Goal: Task Accomplishment & Management: Complete application form

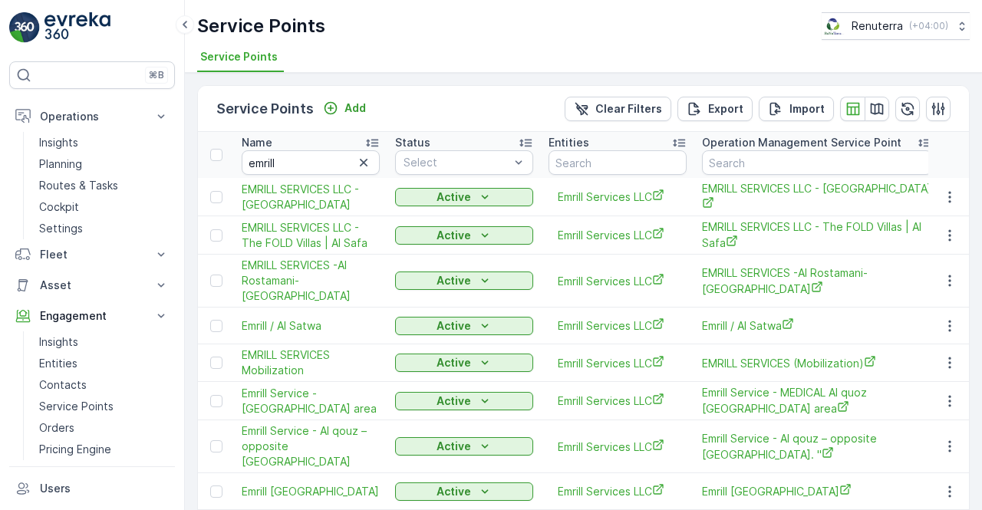
scroll to position [160, 0]
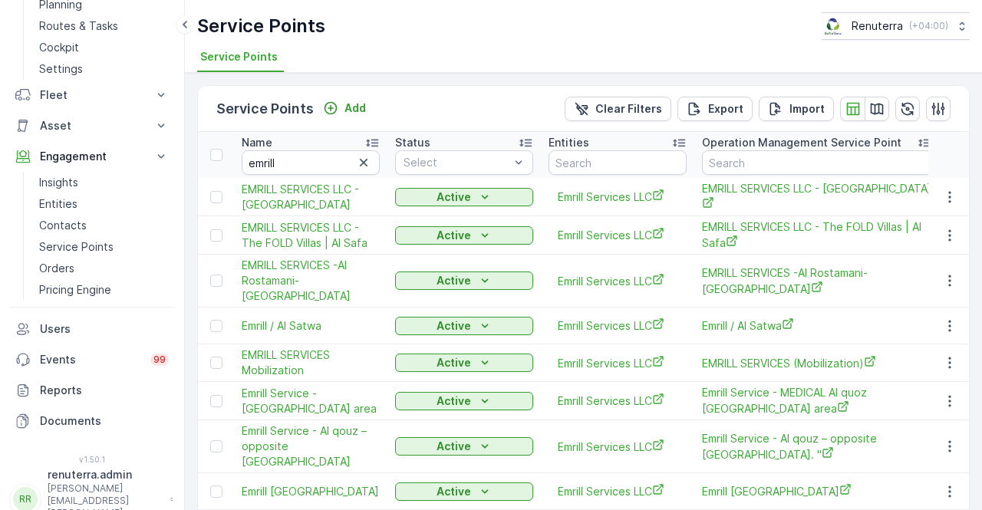
click at [302, 148] on div "Name" at bounding box center [311, 142] width 138 height 15
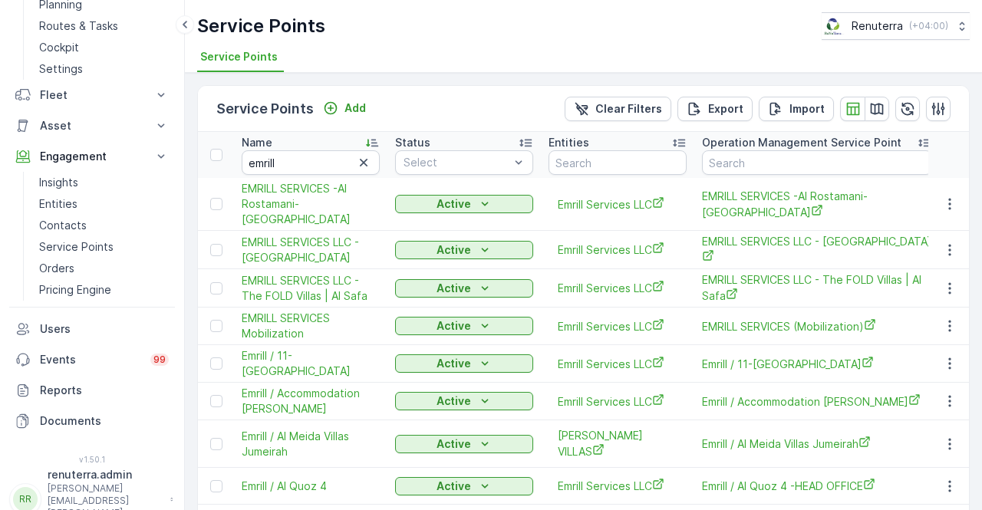
scroll to position [307, 0]
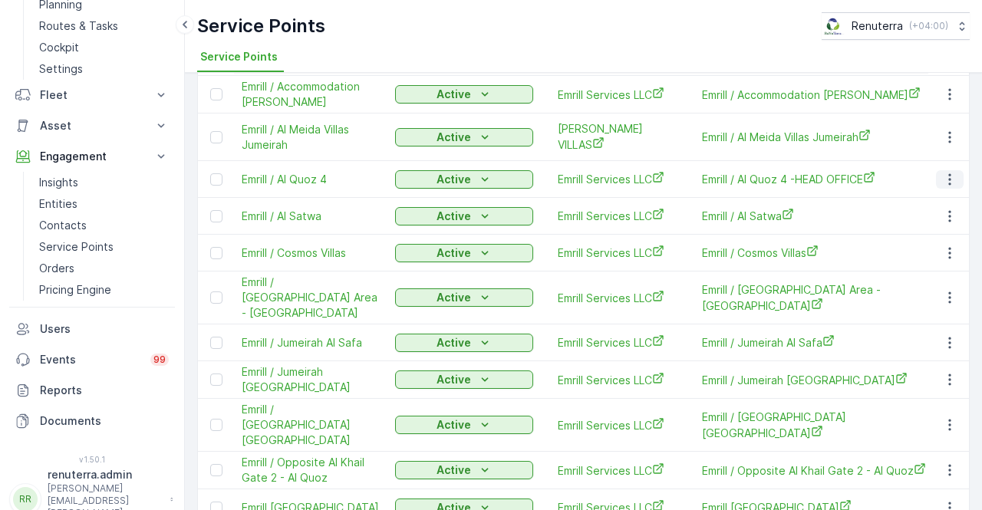
click at [948, 174] on button "button" at bounding box center [950, 179] width 28 height 18
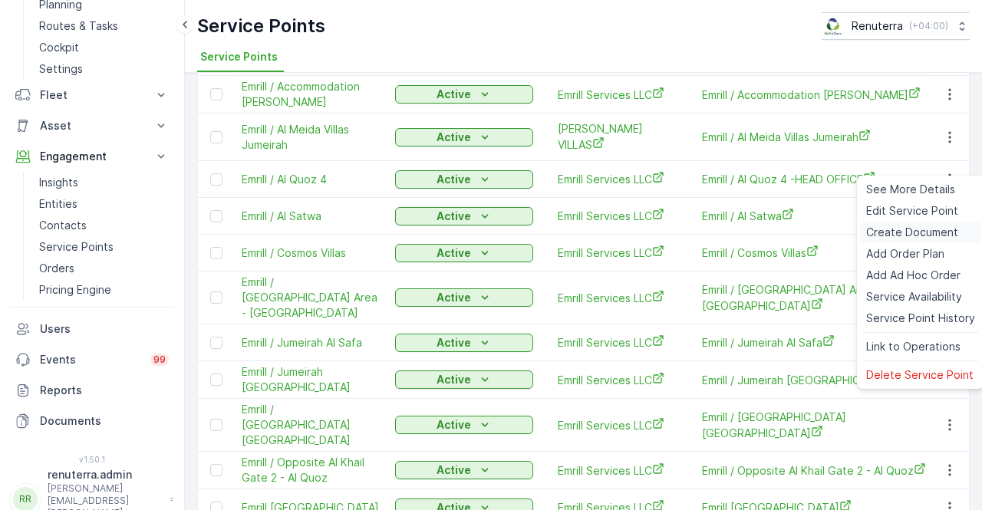
drag, startPoint x: 906, startPoint y: 227, endPoint x: 896, endPoint y: 227, distance: 10.0
click at [896, 227] on span "Create Document" at bounding box center [912, 232] width 92 height 15
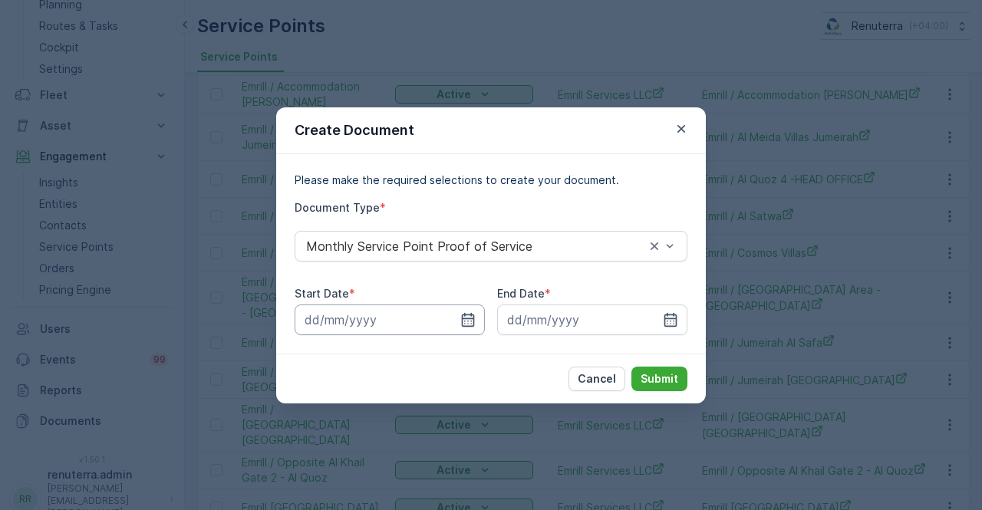
drag, startPoint x: 466, startPoint y: 323, endPoint x: 464, endPoint y: 308, distance: 14.8
click at [466, 323] on icon "button" at bounding box center [467, 319] width 15 height 15
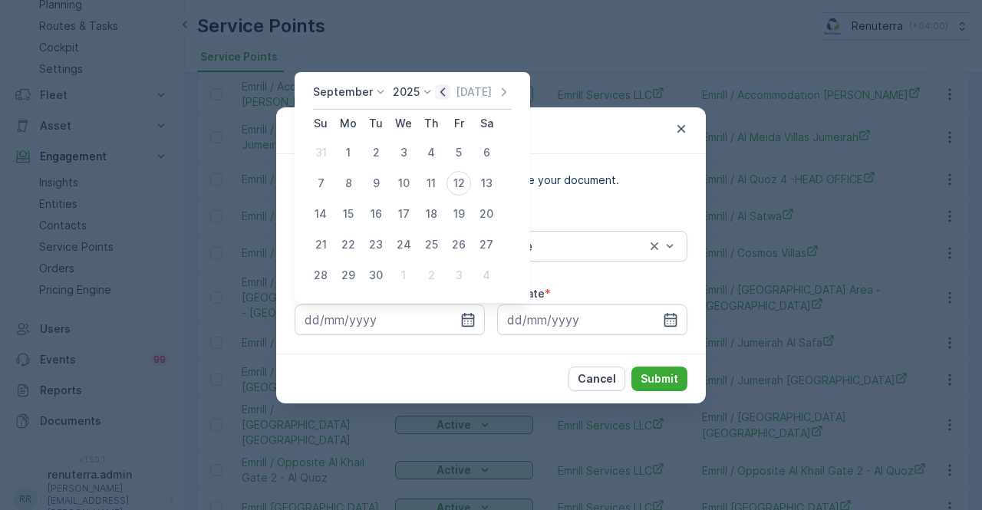
click at [440, 91] on icon "button" at bounding box center [442, 91] width 5 height 8
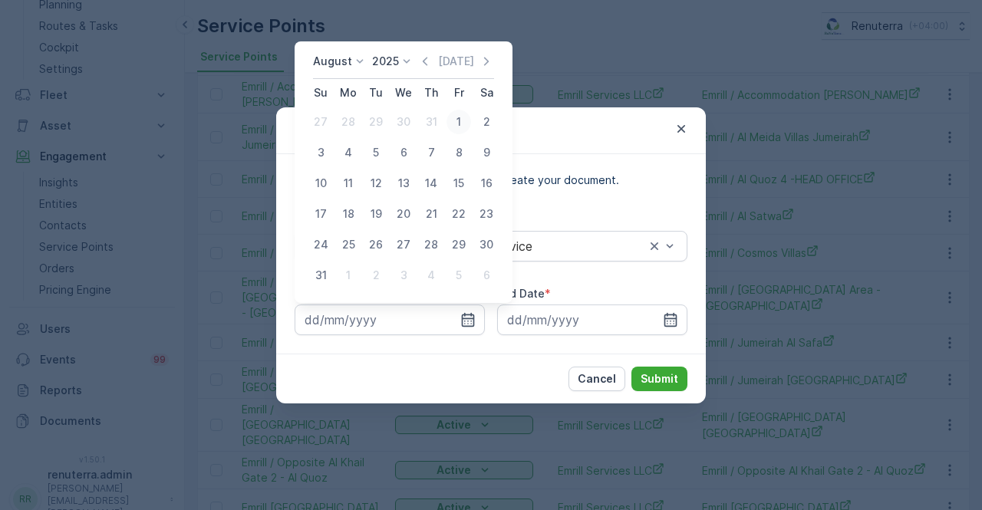
click at [456, 119] on div "1" at bounding box center [458, 122] width 25 height 25
type input "01.08.2025"
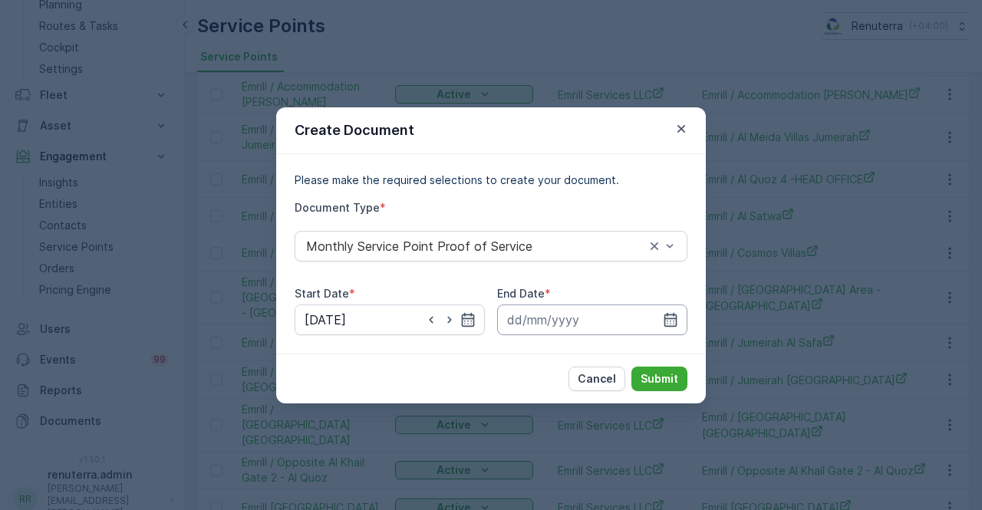
drag, startPoint x: 673, startPoint y: 321, endPoint x: 668, endPoint y: 308, distance: 13.8
click at [672, 318] on icon "button" at bounding box center [670, 319] width 13 height 14
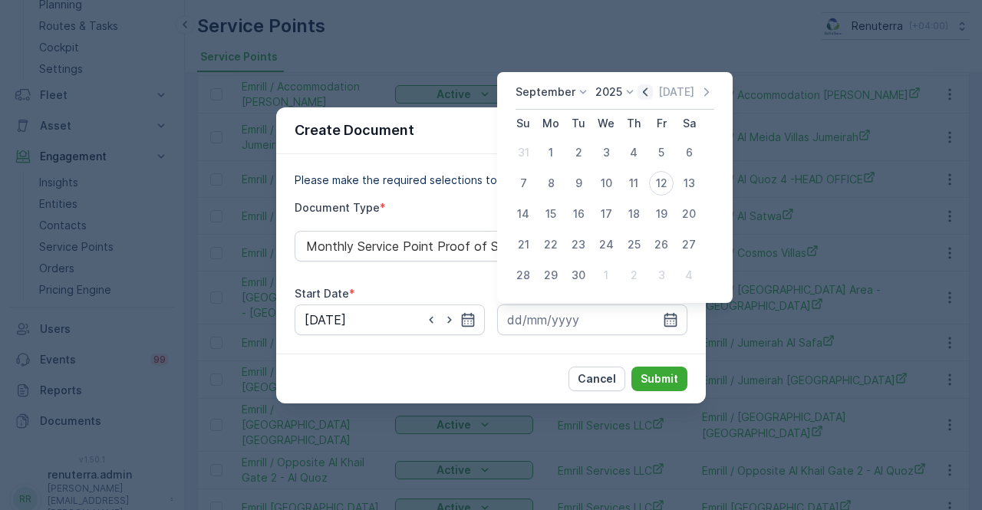
drag, startPoint x: 640, startPoint y: 88, endPoint x: 640, endPoint y: 101, distance: 13.0
click at [640, 90] on icon "button" at bounding box center [644, 91] width 15 height 15
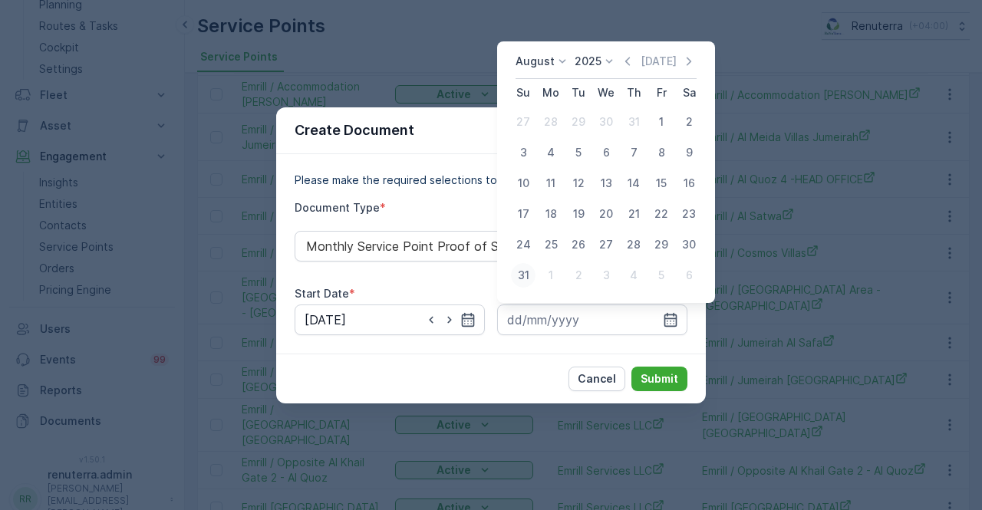
click at [525, 274] on div "31" at bounding box center [523, 275] width 25 height 25
type input "31.08.2025"
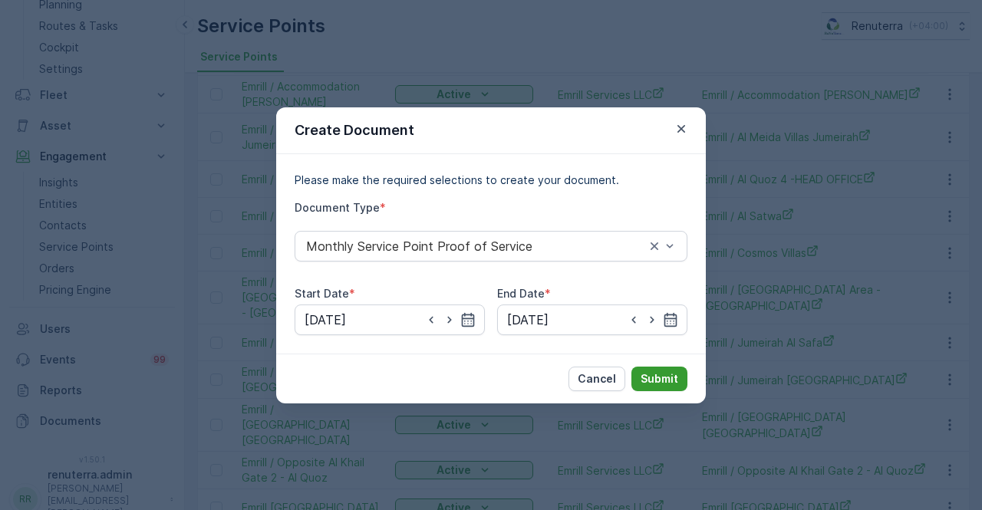
click at [654, 370] on button "Submit" at bounding box center [659, 379] width 56 height 25
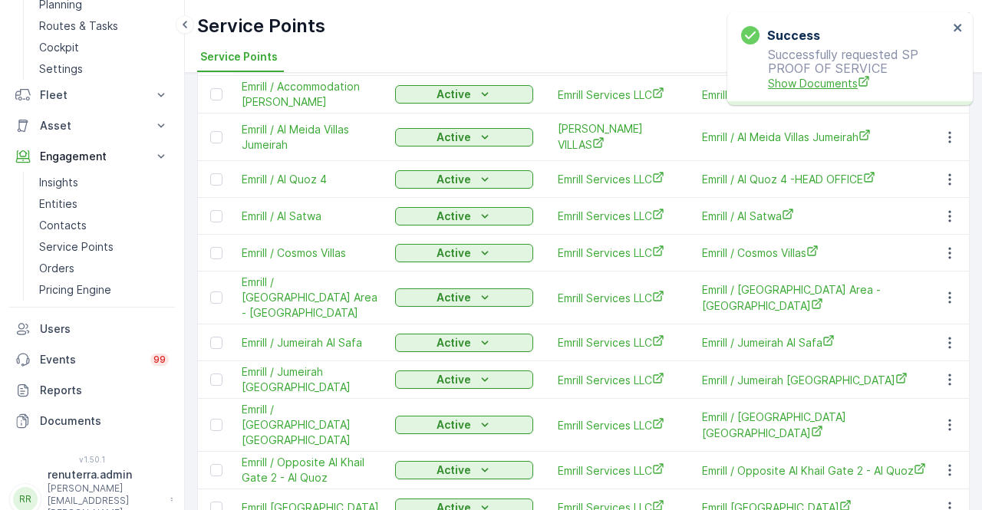
click at [806, 87] on span "Show Documents" at bounding box center [858, 83] width 180 height 16
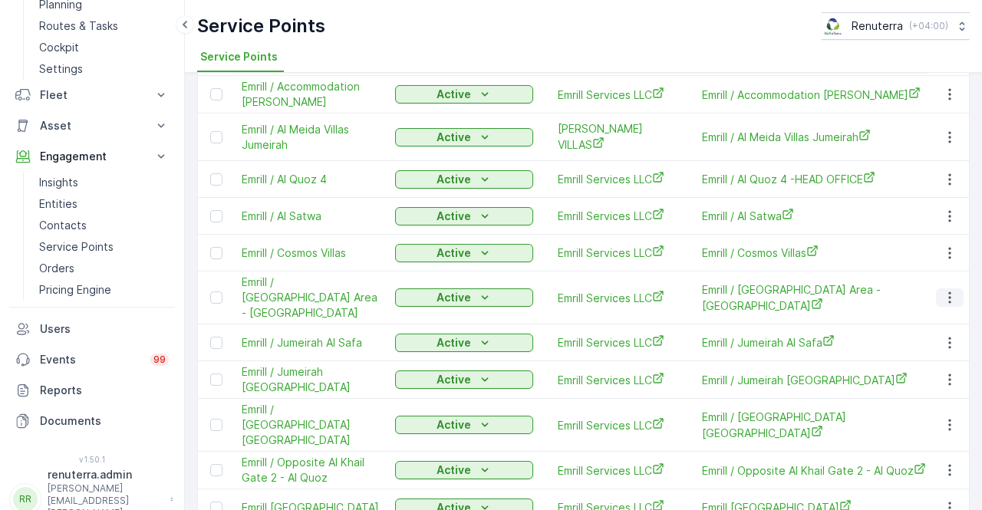
click at [952, 290] on icon "button" at bounding box center [949, 297] width 15 height 15
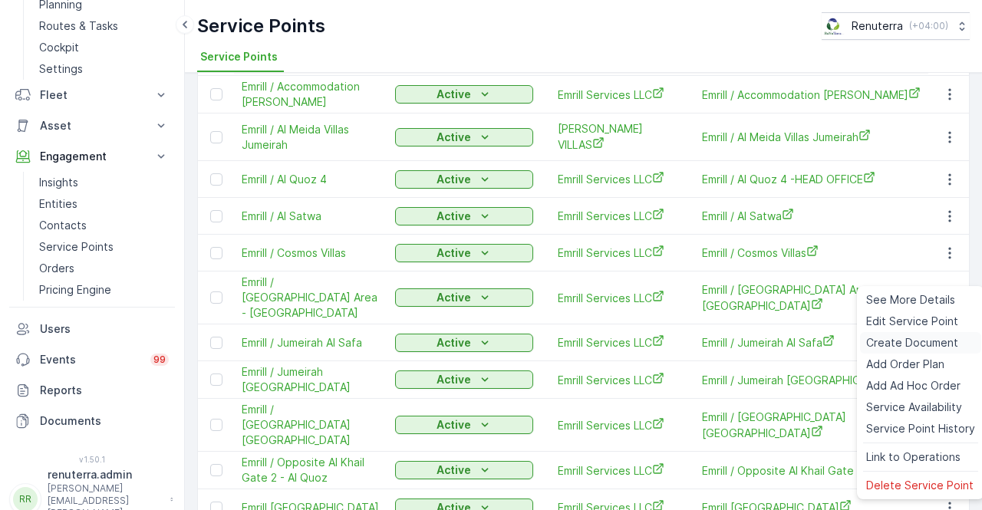
click at [899, 341] on span "Create Document" at bounding box center [912, 342] width 92 height 15
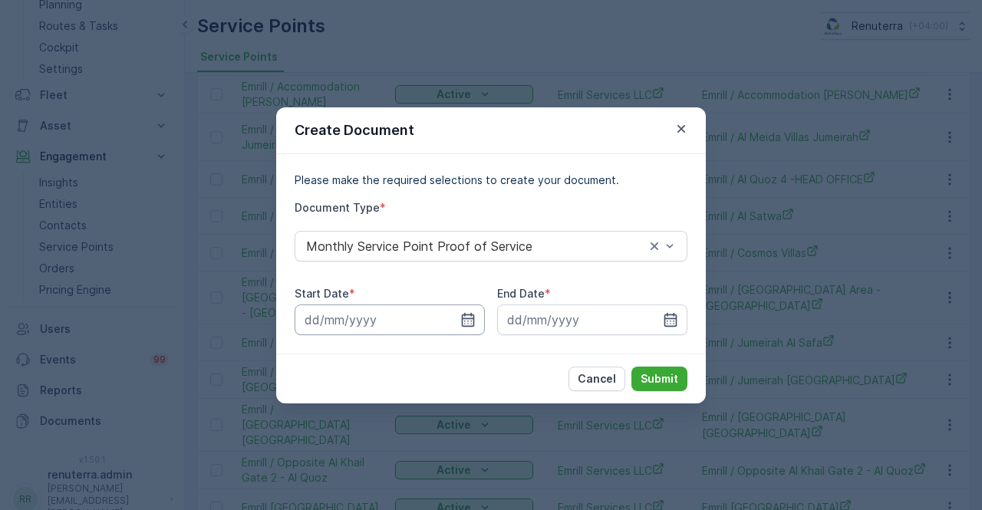
click at [454, 335] on div "Please make the required selections to create your document. Document Type * Mo…" at bounding box center [491, 253] width 430 height 199
click at [463, 325] on icon "button" at bounding box center [468, 319] width 13 height 14
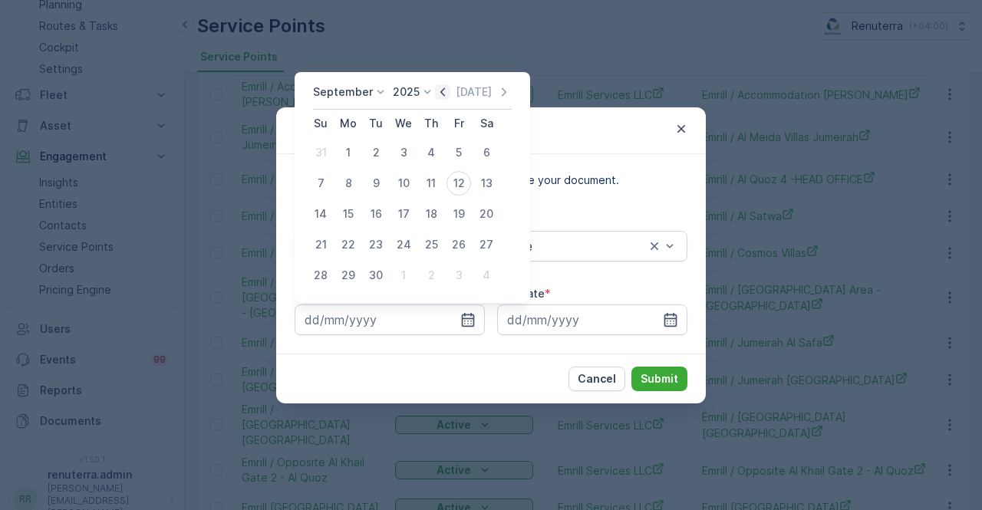
click at [442, 97] on icon "button" at bounding box center [442, 91] width 15 height 15
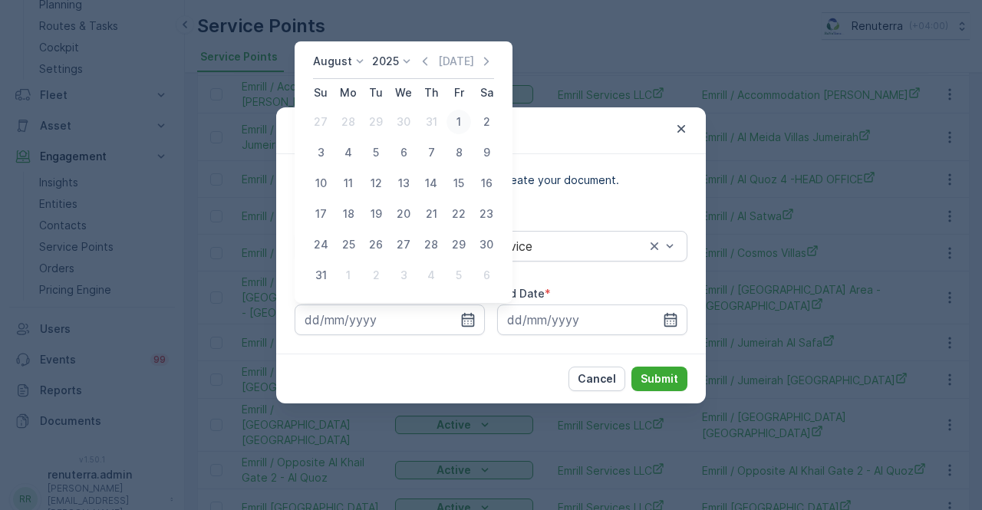
click at [463, 123] on div "1" at bounding box center [458, 122] width 25 height 25
type input "01.08.2025"
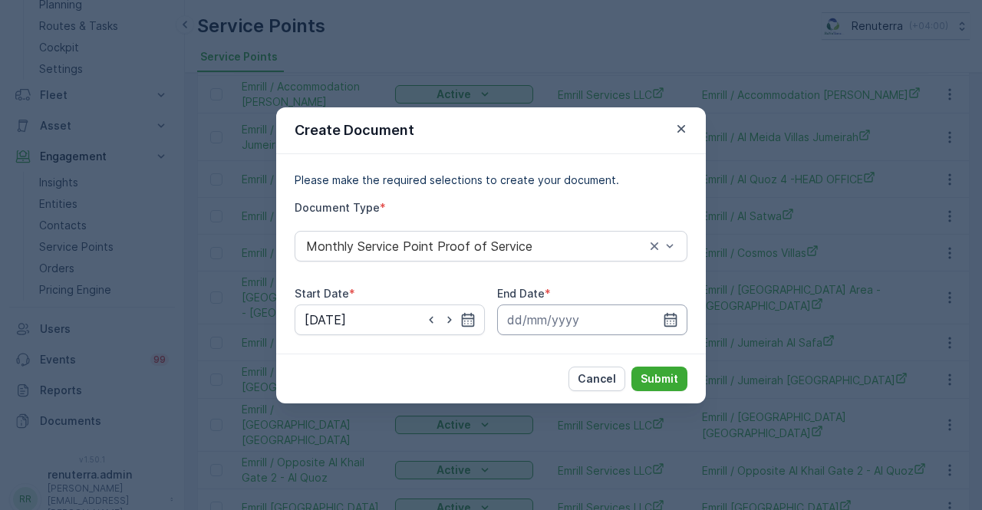
drag, startPoint x: 672, startPoint y: 326, endPoint x: 669, endPoint y: 306, distance: 20.2
click at [672, 323] on icon "button" at bounding box center [670, 319] width 15 height 15
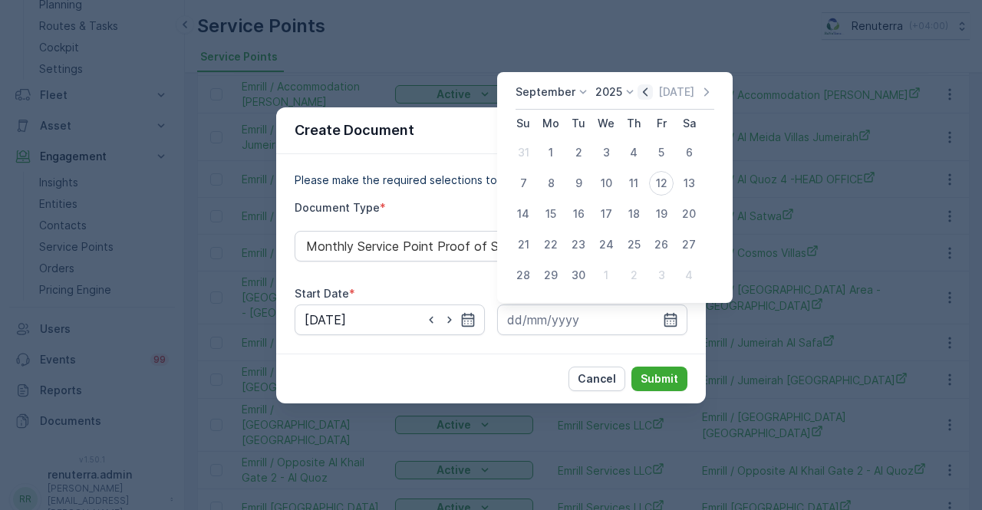
click at [637, 88] on icon "button" at bounding box center [644, 91] width 15 height 15
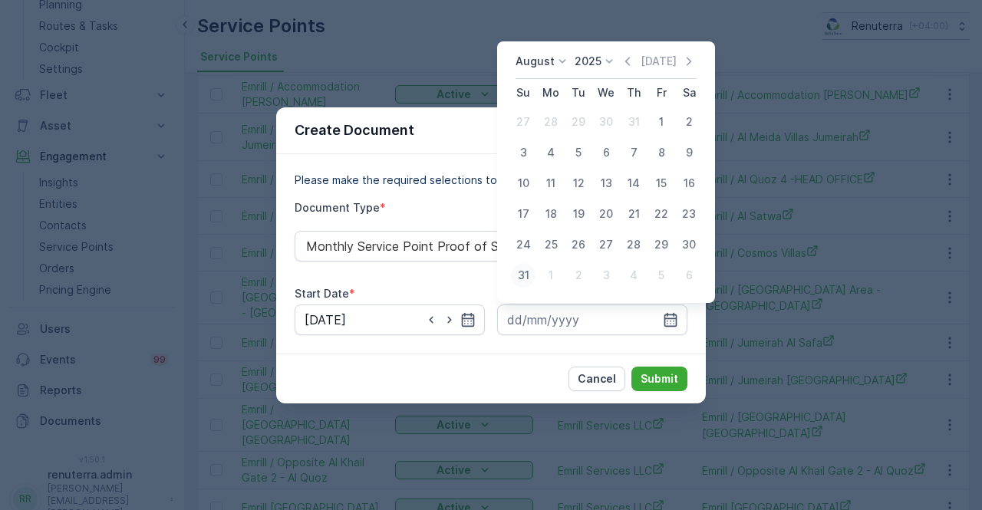
click at [526, 275] on div "31" at bounding box center [523, 275] width 25 height 25
type input "31.08.2025"
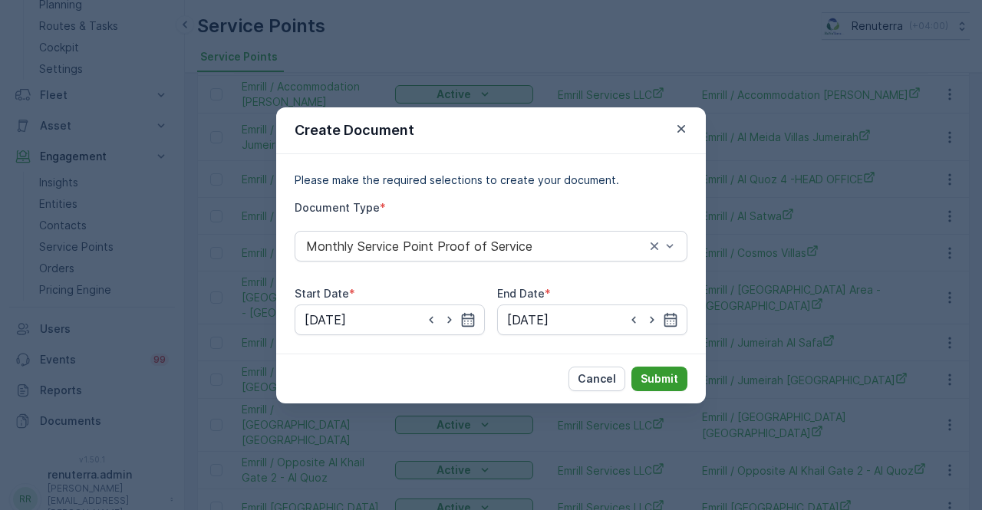
click at [651, 377] on p "Submit" at bounding box center [659, 378] width 38 height 15
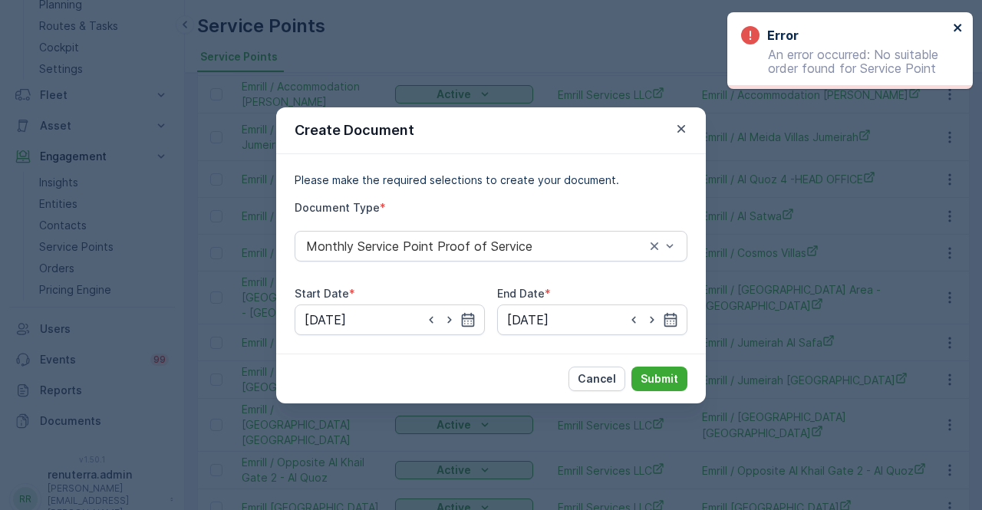
drag, startPoint x: 957, startPoint y: 26, endPoint x: 949, endPoint y: 32, distance: 10.4
click at [955, 28] on icon "close" at bounding box center [958, 27] width 11 height 12
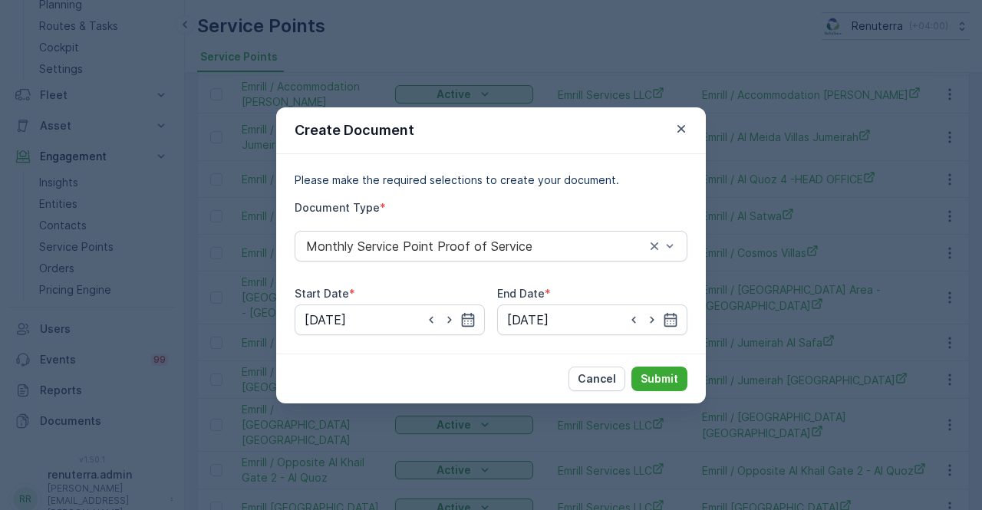
drag, startPoint x: 689, startPoint y: 130, endPoint x: 676, endPoint y: 139, distance: 15.5
click at [683, 133] on div "Create Document" at bounding box center [491, 130] width 430 height 47
click at [681, 125] on icon "button" at bounding box center [680, 128] width 15 height 15
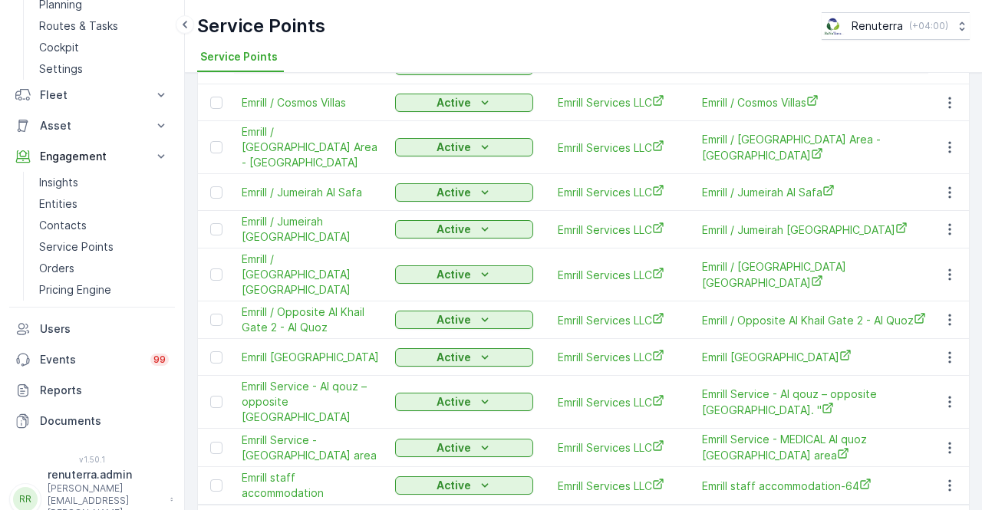
scroll to position [304, 0]
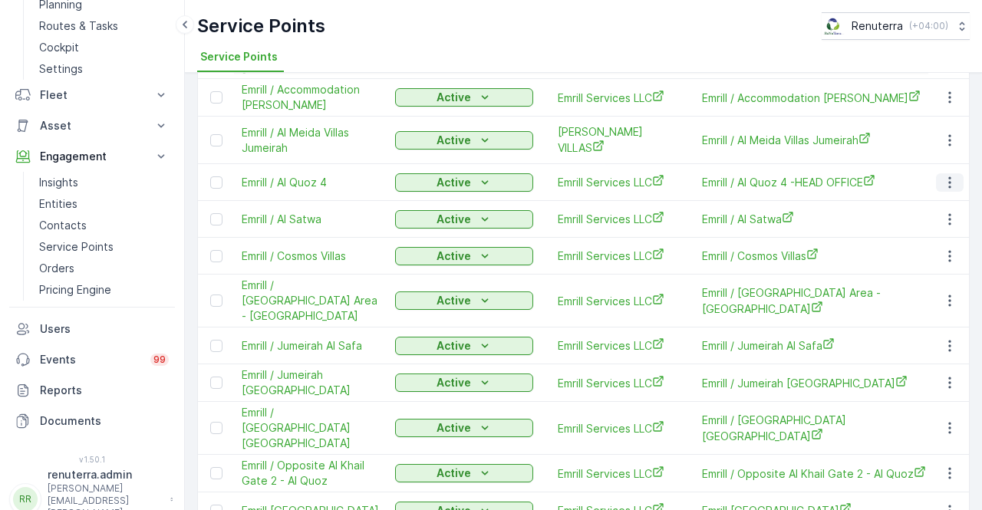
click at [942, 175] on icon "button" at bounding box center [949, 182] width 15 height 15
drag, startPoint x: 635, startPoint y: 222, endPoint x: 539, endPoint y: 176, distance: 106.7
click at [634, 222] on td "Emrill Services LLC" at bounding box center [617, 219] width 153 height 37
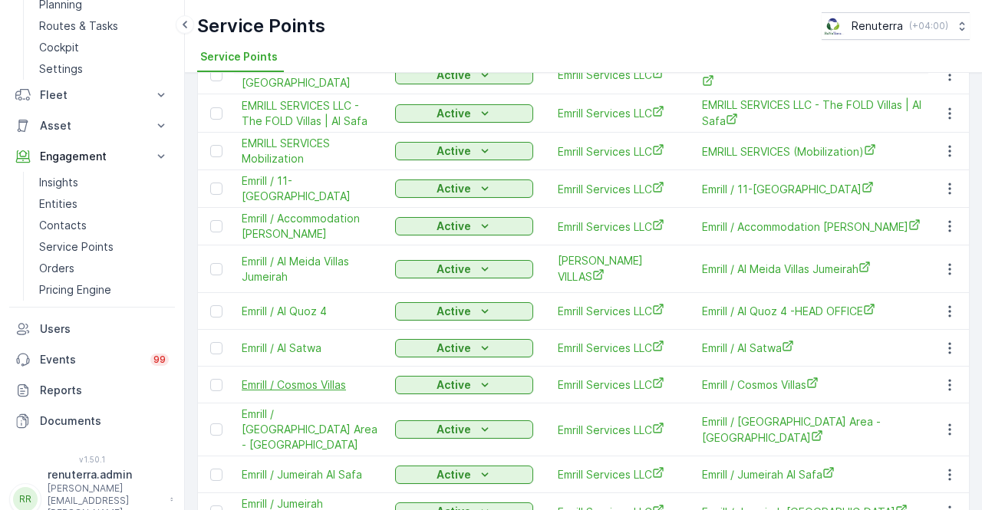
scroll to position [150, 0]
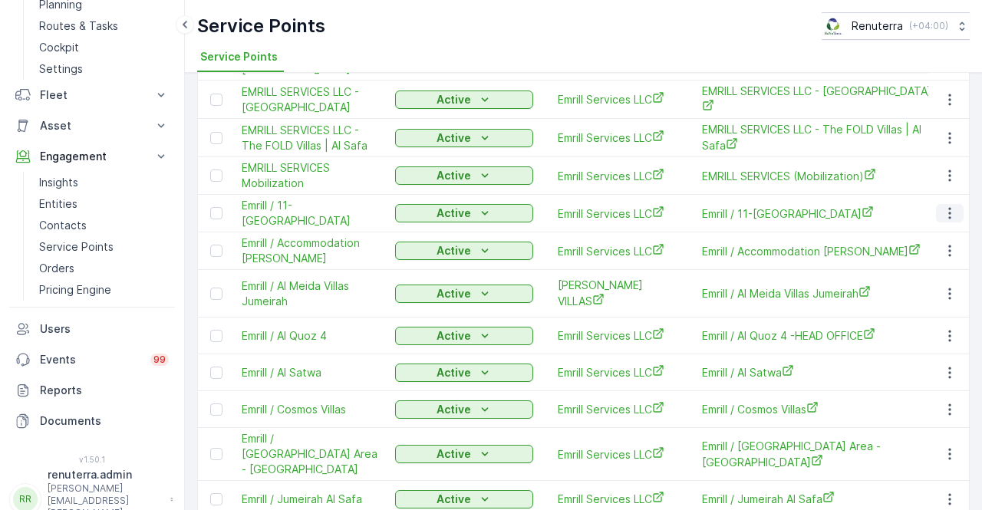
click at [943, 210] on icon "button" at bounding box center [949, 213] width 15 height 15
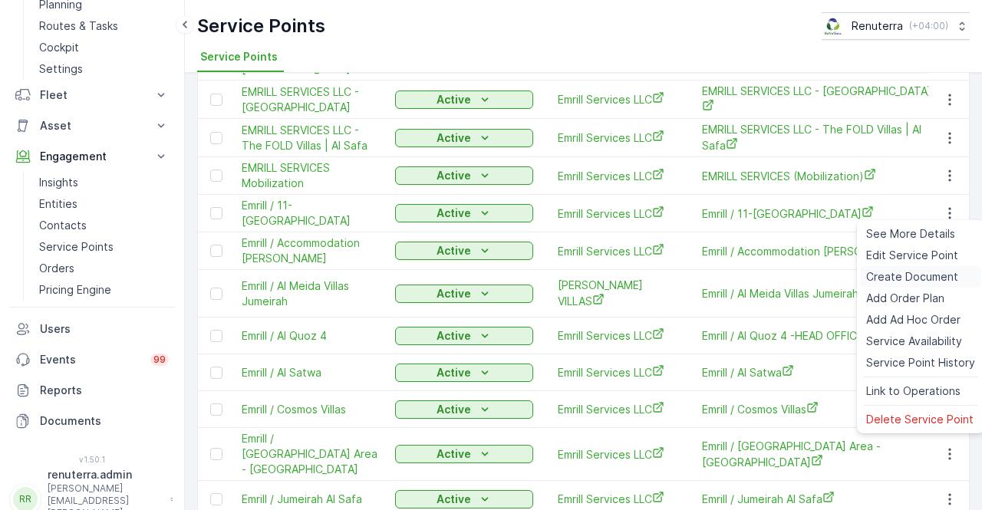
click at [897, 277] on span "Create Document" at bounding box center [912, 276] width 92 height 15
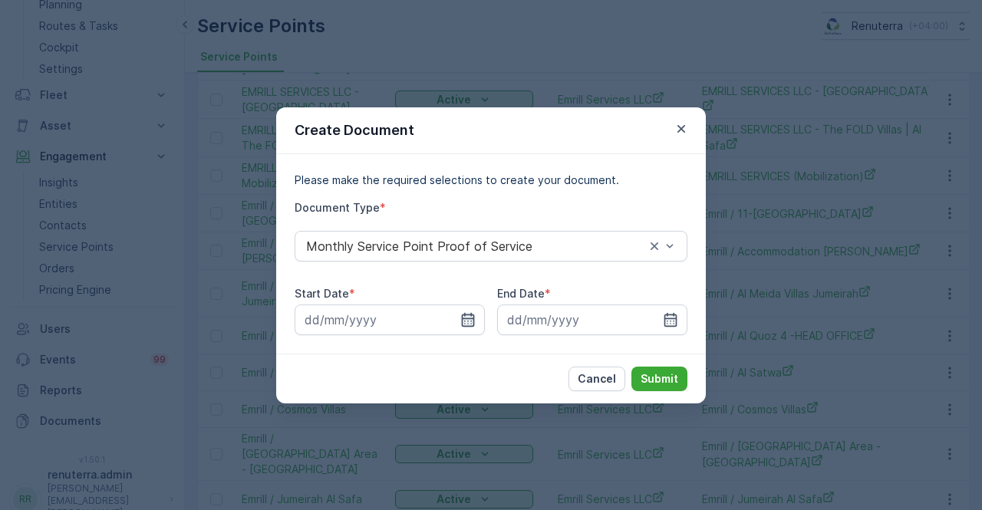
click at [466, 323] on icon "button" at bounding box center [467, 319] width 15 height 15
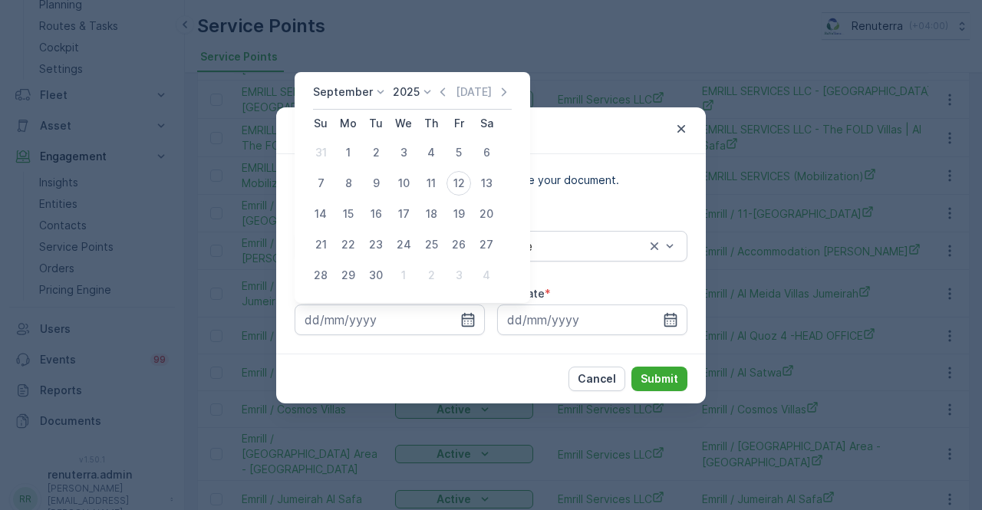
drag, startPoint x: 445, startPoint y: 90, endPoint x: 440, endPoint y: 100, distance: 11.7
click at [443, 90] on icon "button" at bounding box center [442, 91] width 15 height 15
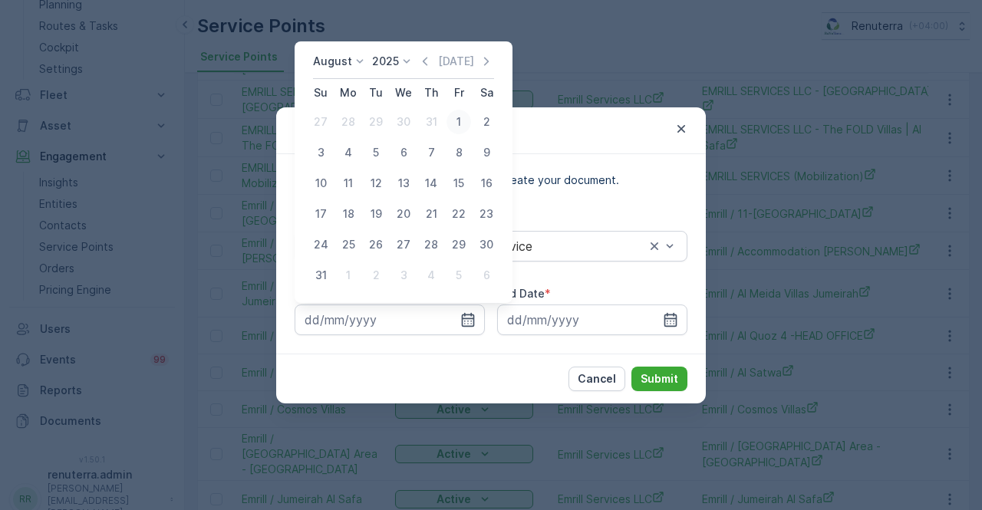
click at [462, 120] on div "1" at bounding box center [458, 122] width 25 height 25
type input "01.08.2025"
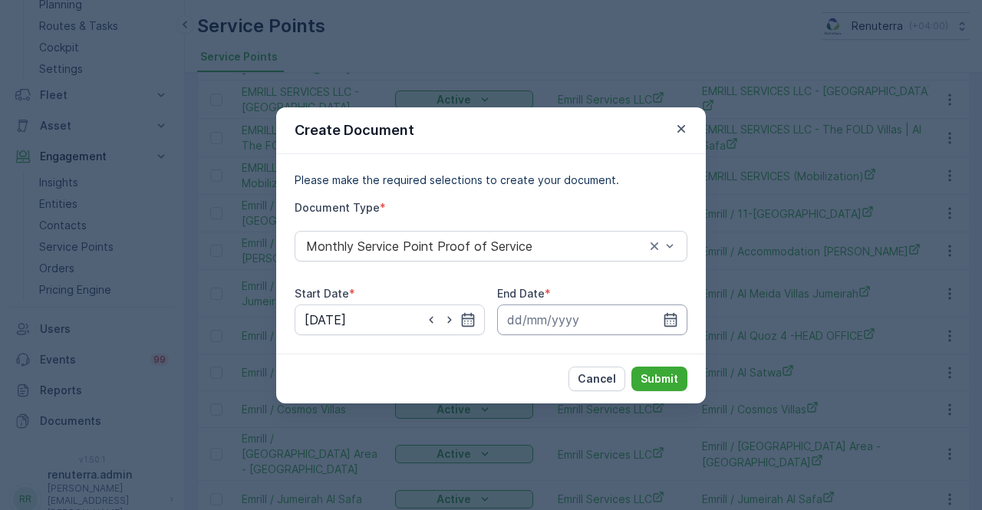
click at [681, 314] on input at bounding box center [592, 320] width 190 height 31
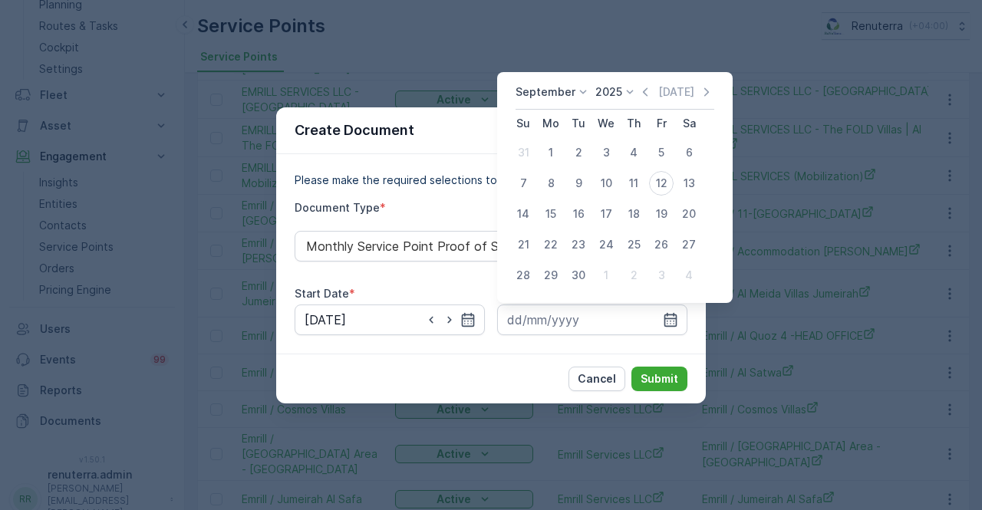
click at [643, 91] on icon "button" at bounding box center [645, 91] width 5 height 8
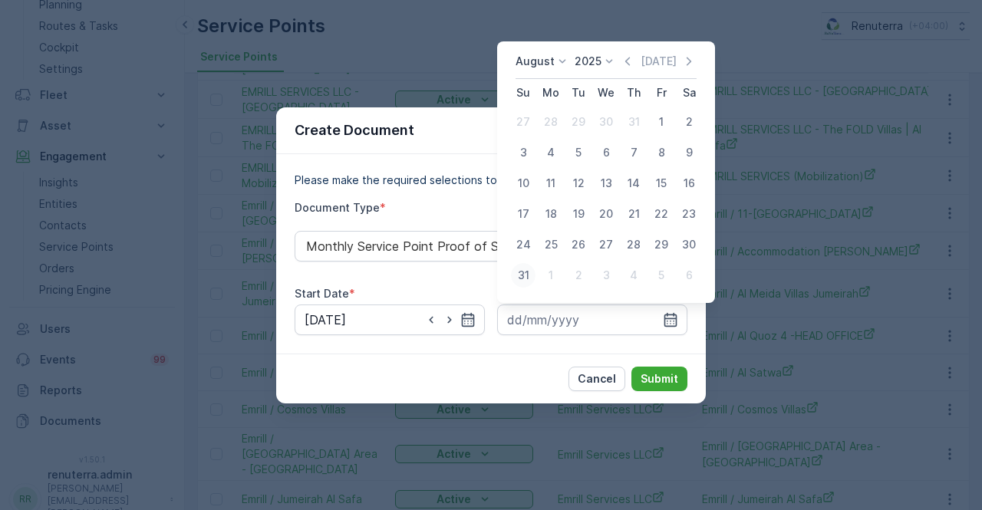
click at [530, 271] on div "31" at bounding box center [523, 275] width 25 height 25
type input "31.08.2025"
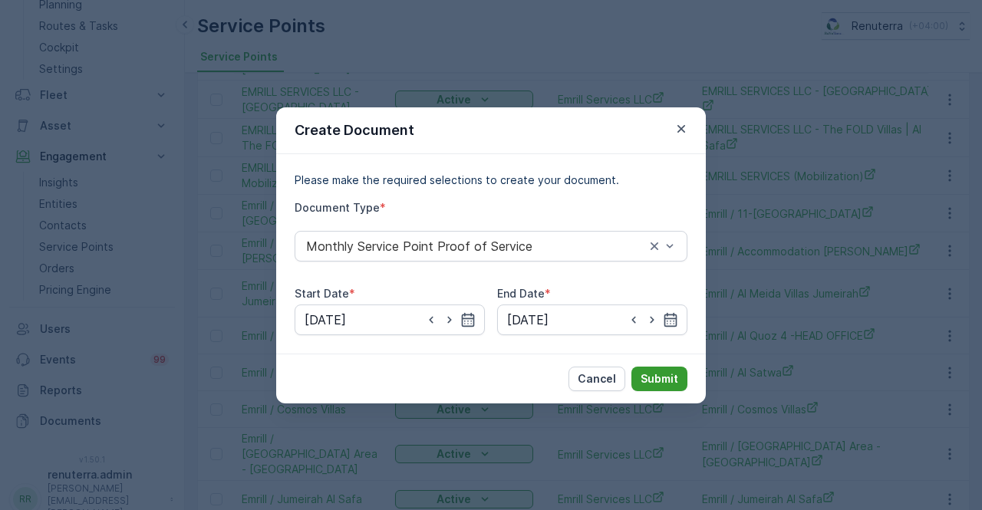
click at [661, 378] on p "Submit" at bounding box center [659, 378] width 38 height 15
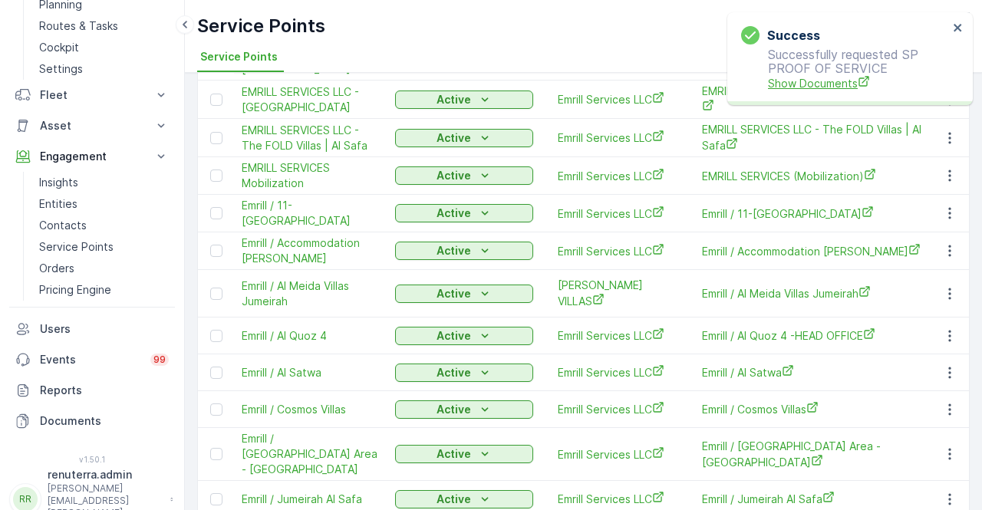
click at [844, 89] on span "Show Documents" at bounding box center [858, 83] width 180 height 16
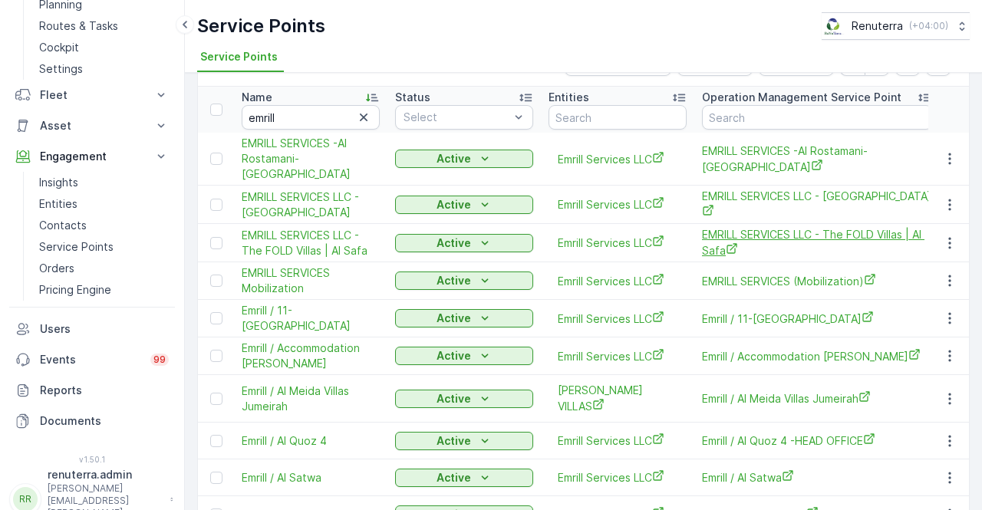
scroll to position [77, 0]
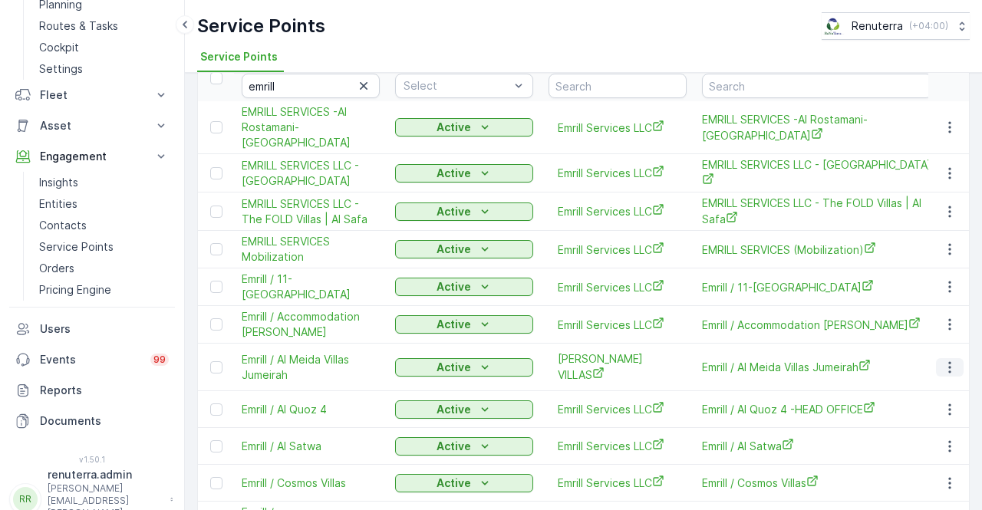
click at [947, 360] on icon "button" at bounding box center [949, 367] width 15 height 15
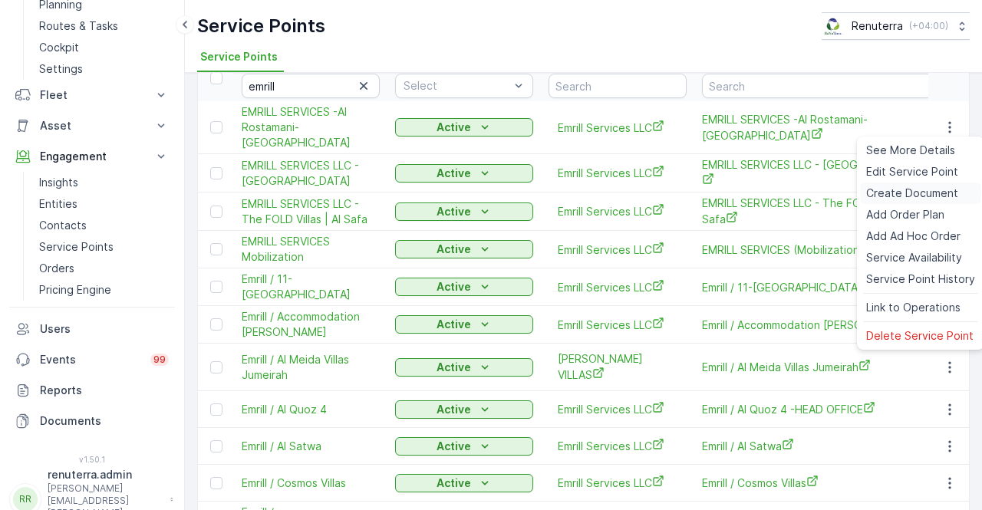
click at [907, 189] on span "Create Document" at bounding box center [912, 193] width 92 height 15
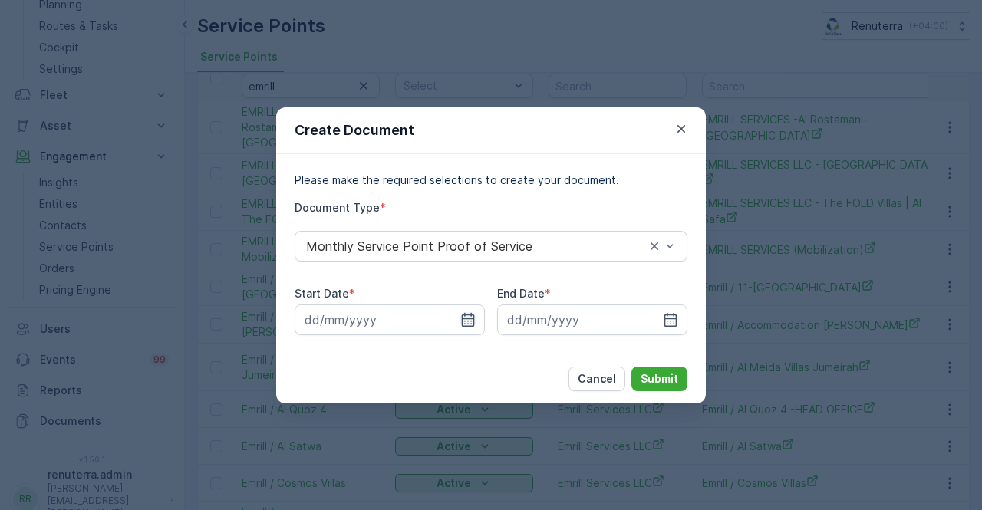
click at [467, 315] on icon "button" at bounding box center [467, 319] width 15 height 15
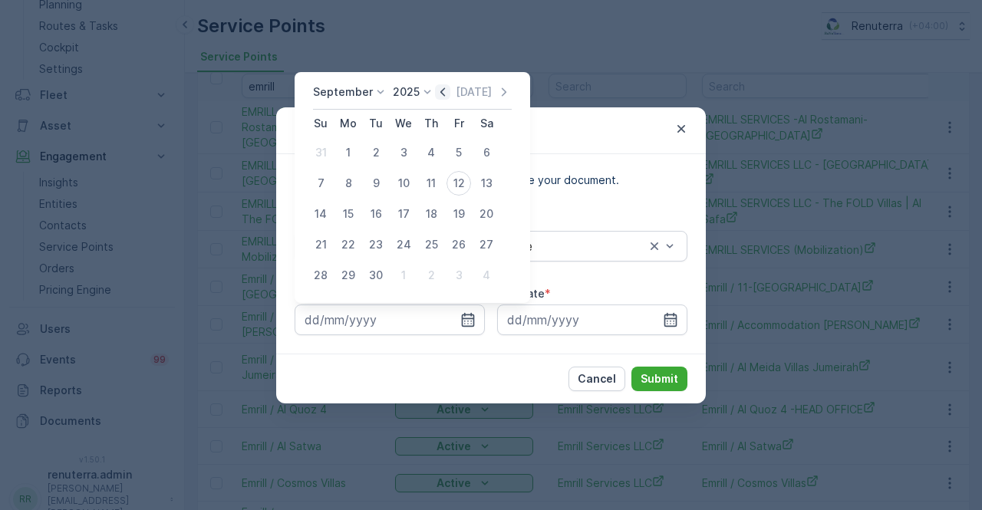
click at [440, 93] on icon "button" at bounding box center [442, 91] width 15 height 15
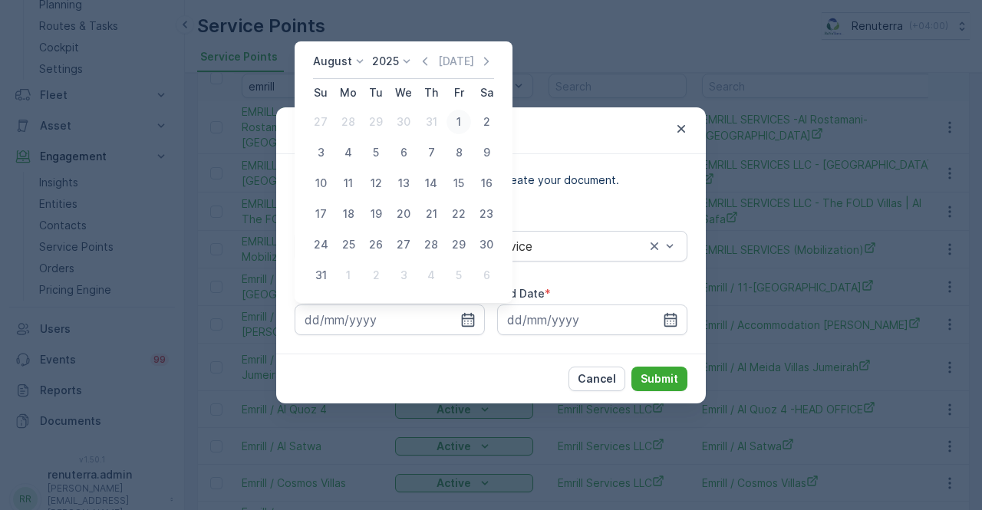
click at [458, 123] on div "1" at bounding box center [458, 122] width 25 height 25
type input "01.08.2025"
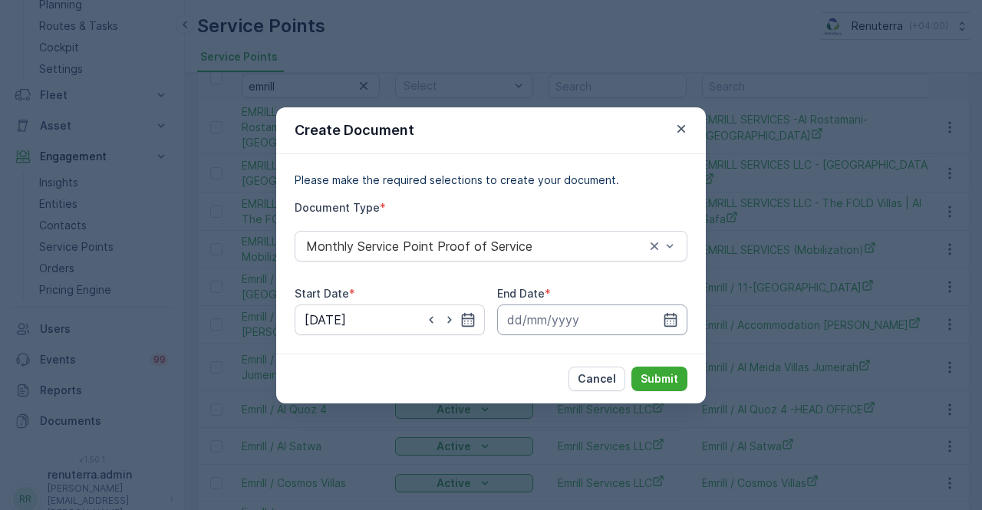
click at [673, 308] on input at bounding box center [592, 320] width 190 height 31
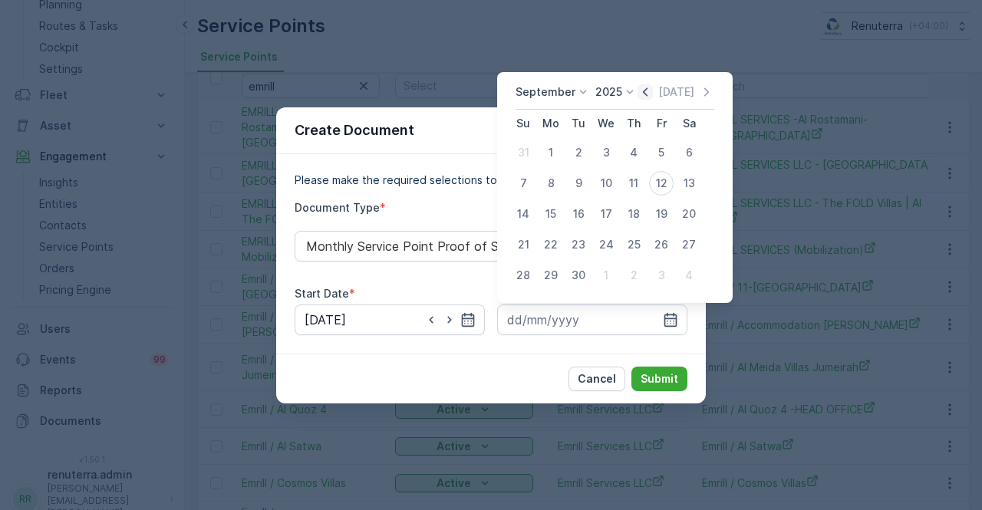
click at [643, 93] on icon "button" at bounding box center [645, 91] width 5 height 8
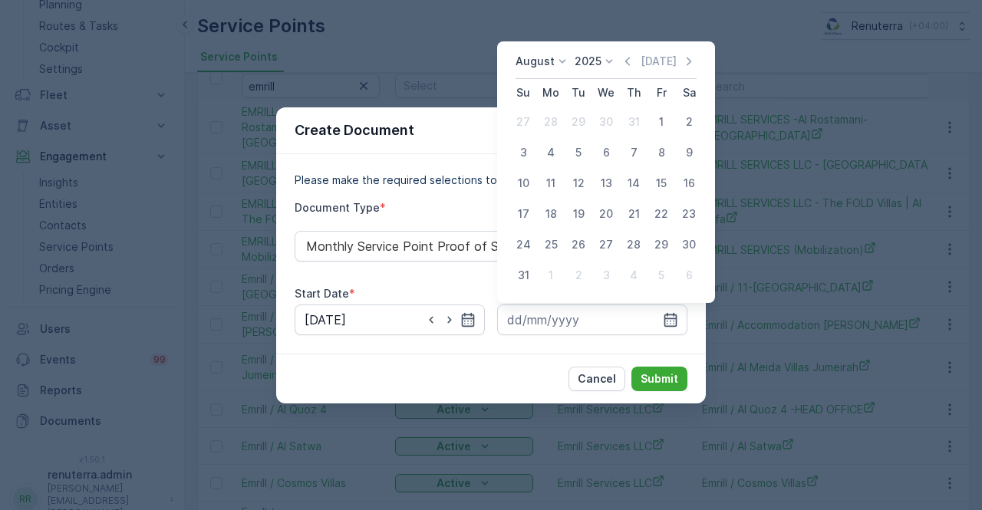
click at [517, 279] on div "31" at bounding box center [523, 275] width 25 height 25
type input "31.08.2025"
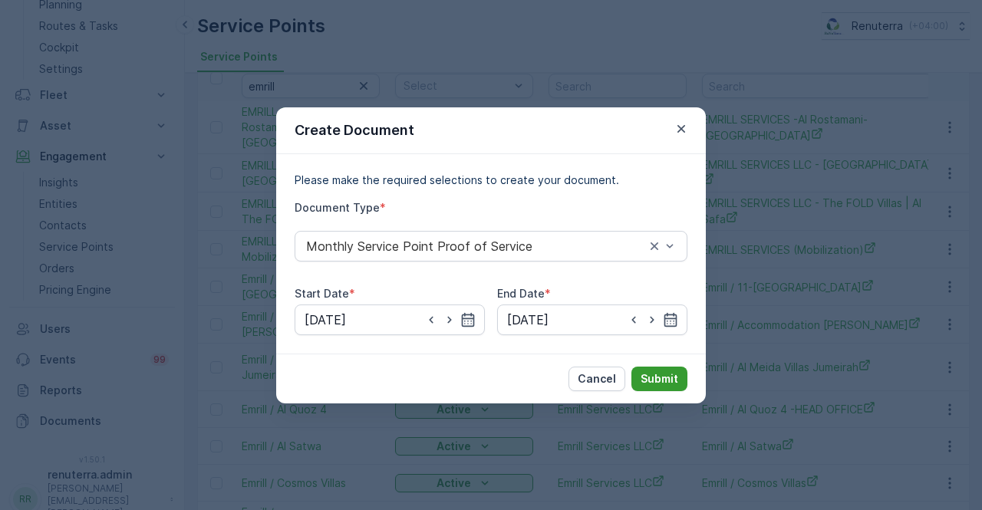
click at [662, 385] on p "Submit" at bounding box center [659, 378] width 38 height 15
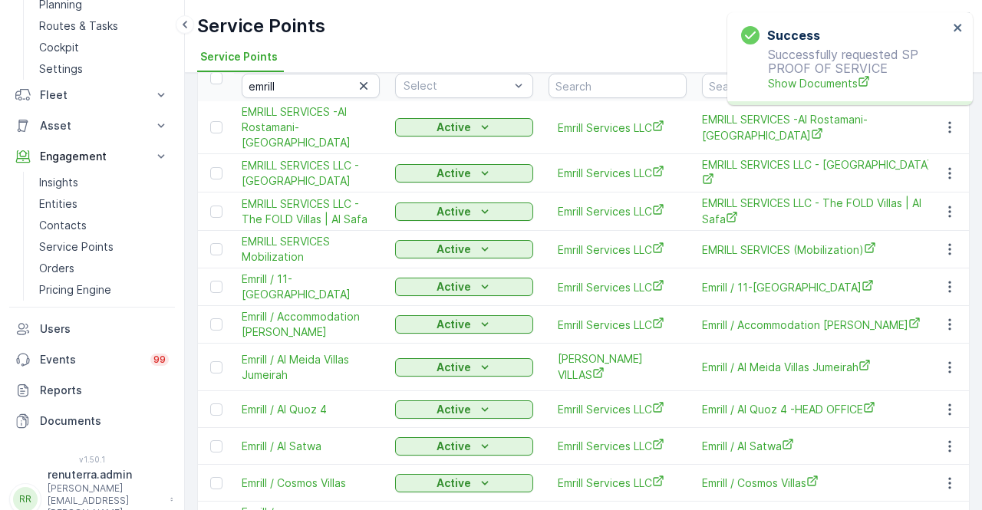
click at [803, 73] on p "Successfully requested SP PROOF OF SERVICE Show Documents" at bounding box center [844, 70] width 207 height 44
click at [792, 92] on div "Success Successfully requested SP PROOF OF SERVICE Show Documents" at bounding box center [844, 58] width 216 height 74
click at [827, 84] on span "Show Documents" at bounding box center [858, 83] width 180 height 16
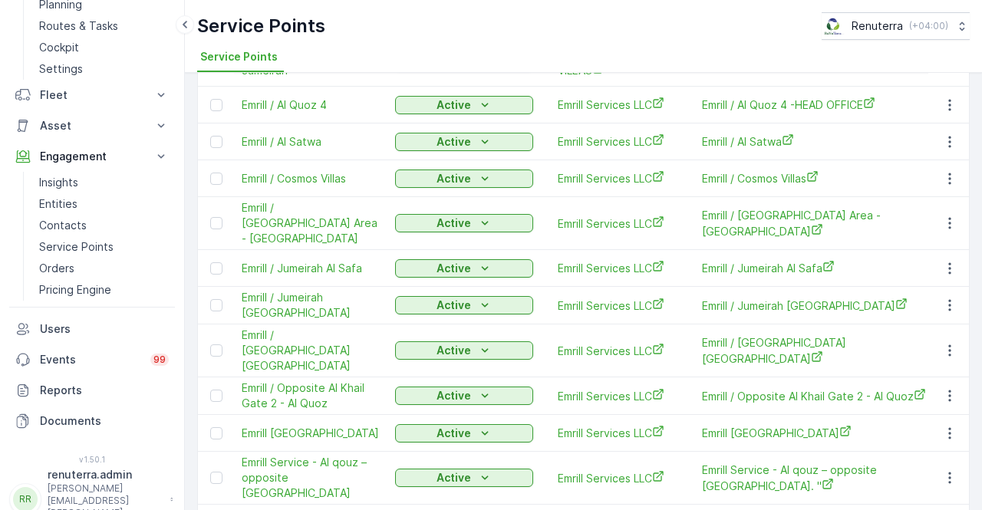
scroll to position [384, 0]
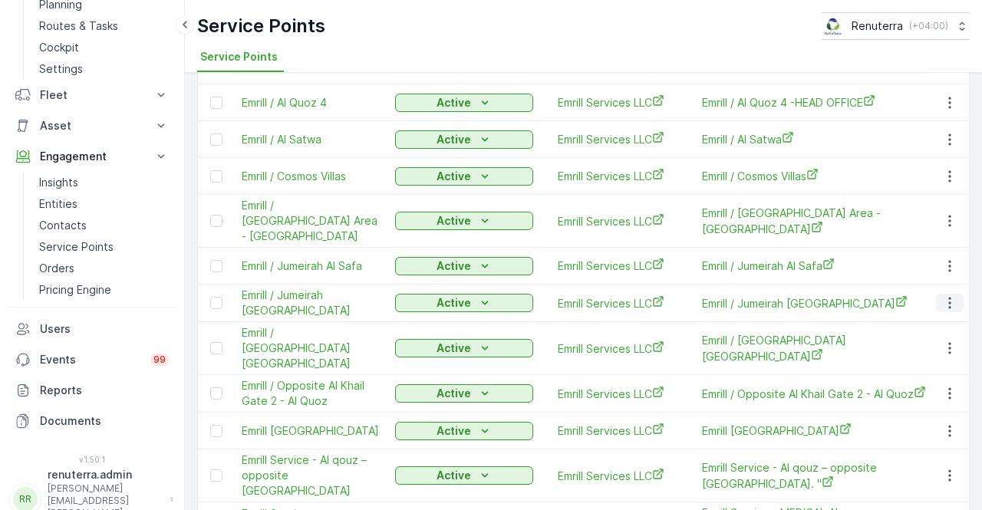
click at [947, 295] on icon "button" at bounding box center [949, 302] width 15 height 15
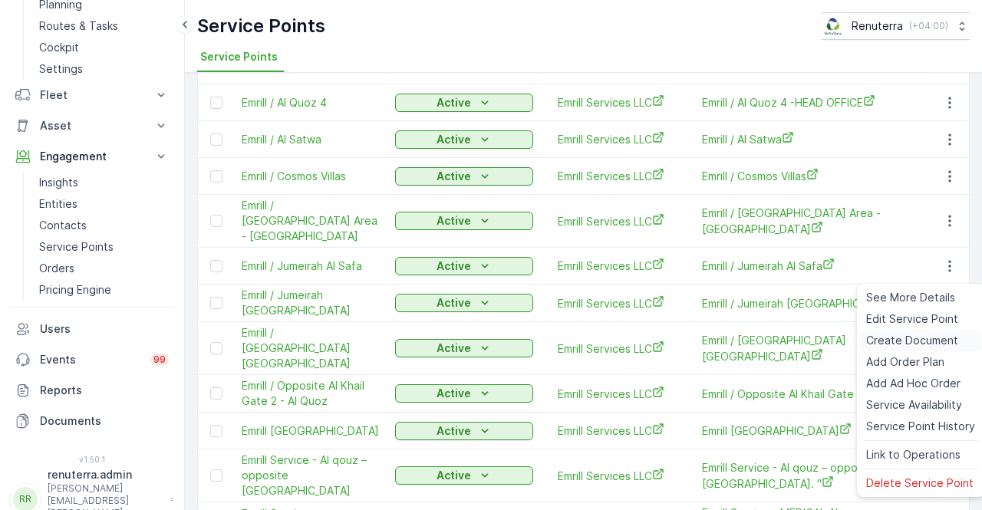
click at [890, 338] on span "Create Document" at bounding box center [912, 340] width 92 height 15
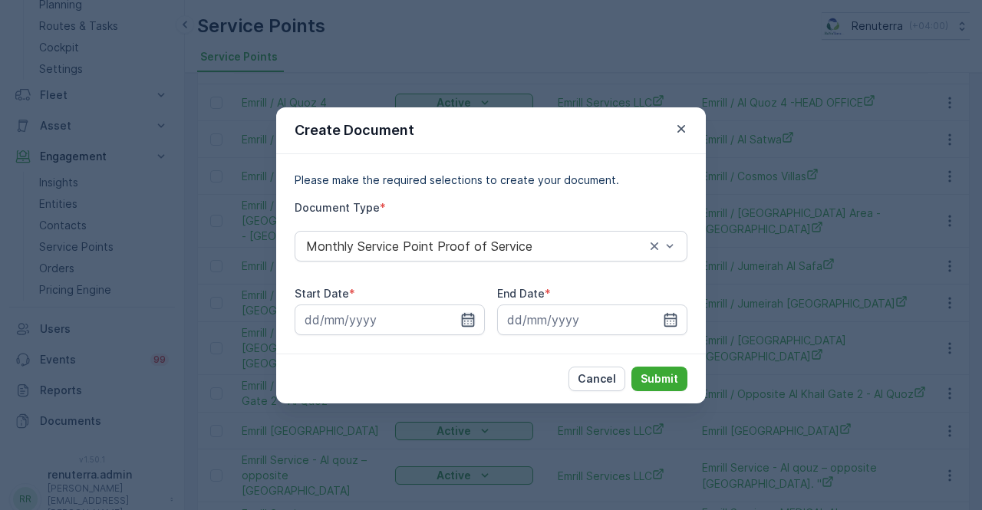
click at [462, 324] on icon "button" at bounding box center [468, 319] width 13 height 14
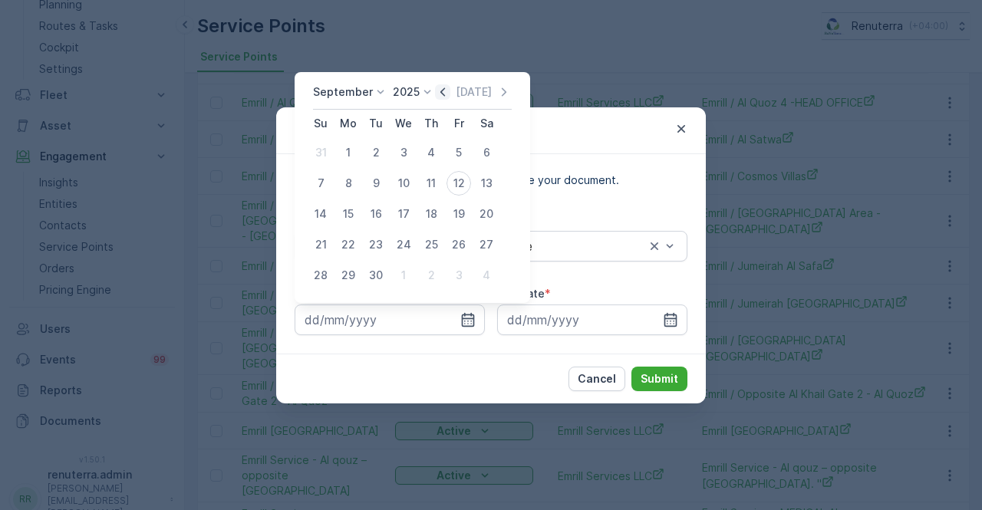
click at [441, 93] on icon "button" at bounding box center [442, 91] width 15 height 15
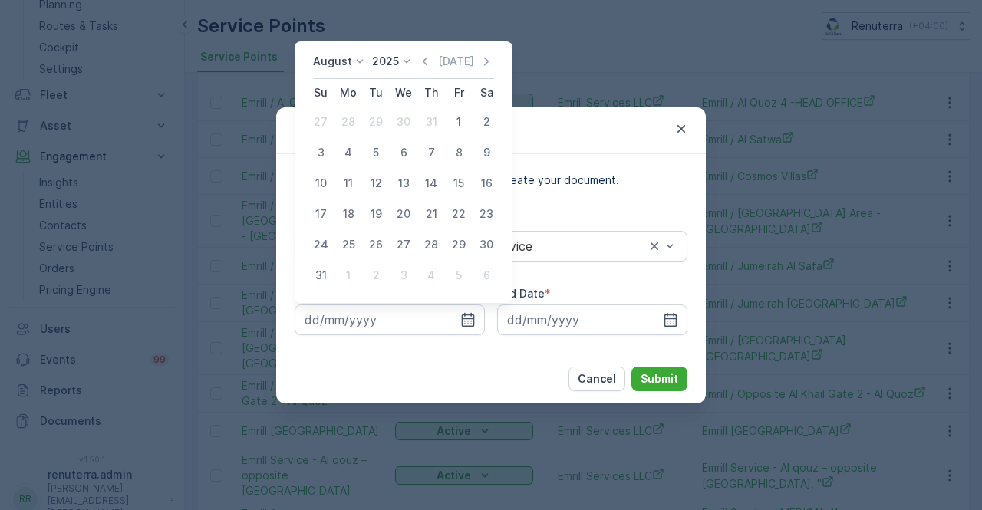
drag, startPoint x: 462, startPoint y: 123, endPoint x: 500, endPoint y: 185, distance: 72.4
click at [463, 123] on div "1" at bounding box center [458, 122] width 25 height 25
type input "01.08.2025"
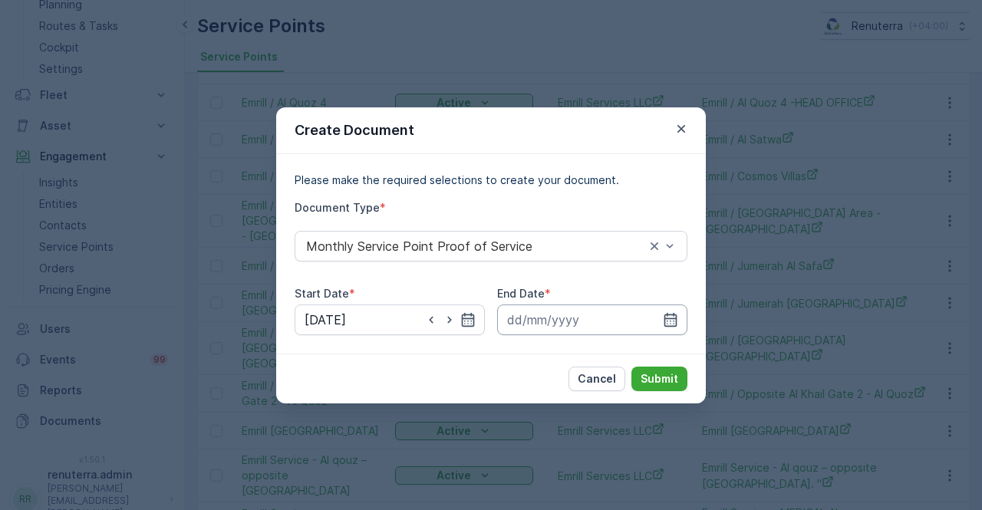
drag, startPoint x: 673, startPoint y: 318, endPoint x: 666, endPoint y: 306, distance: 13.4
click at [672, 317] on icon "button" at bounding box center [670, 319] width 15 height 15
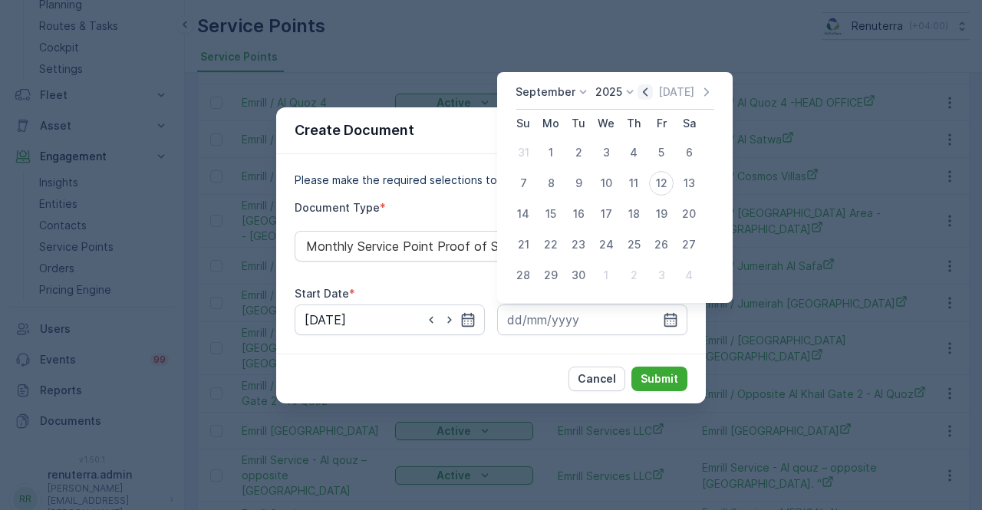
click at [644, 94] on icon "button" at bounding box center [644, 91] width 15 height 15
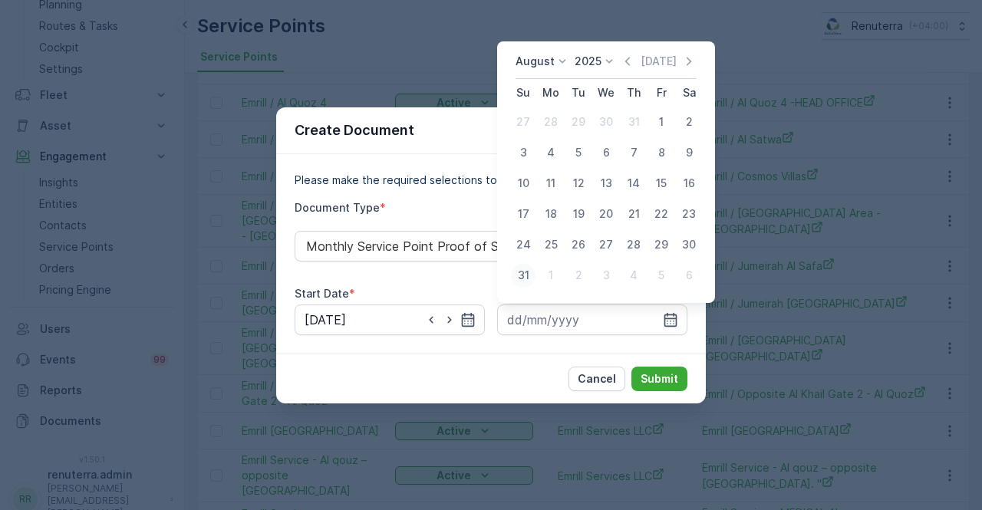
click at [528, 271] on div "31" at bounding box center [523, 275] width 25 height 25
type input "31.08.2025"
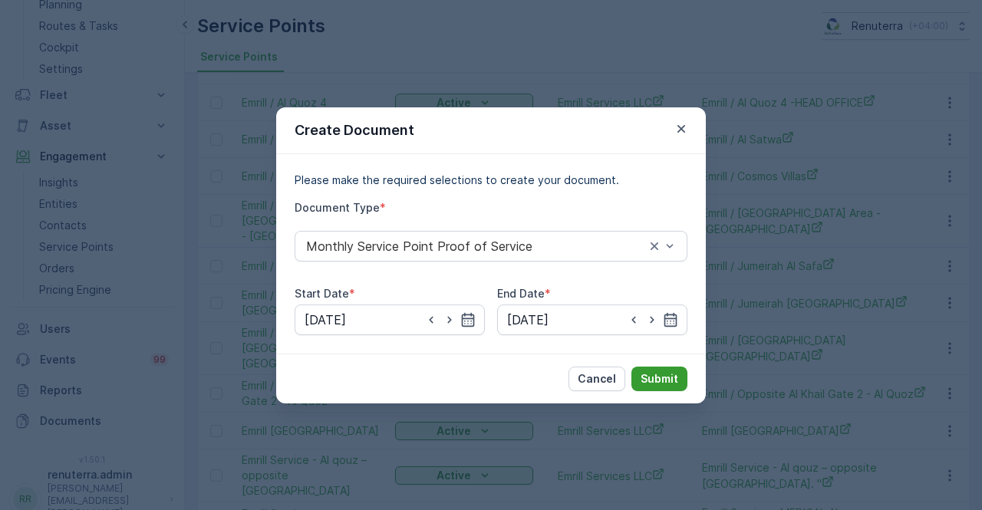
click at [667, 374] on p "Submit" at bounding box center [659, 378] width 38 height 15
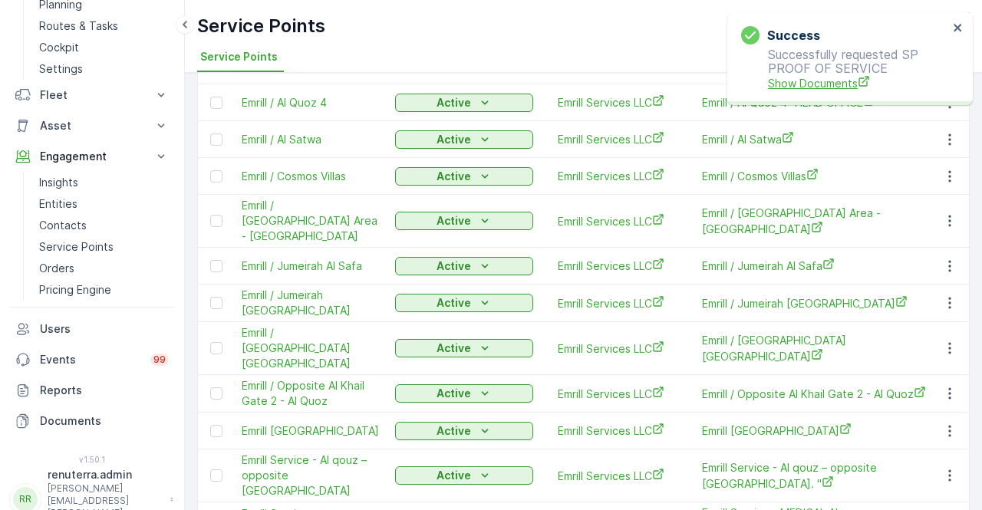
click at [838, 90] on span "Show Documents" at bounding box center [858, 83] width 180 height 16
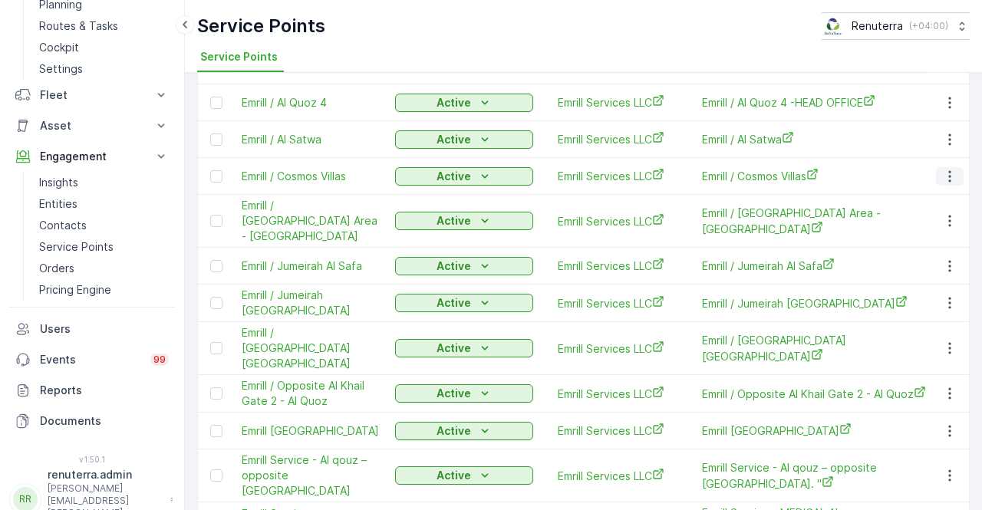
click at [946, 170] on icon "button" at bounding box center [949, 176] width 15 height 15
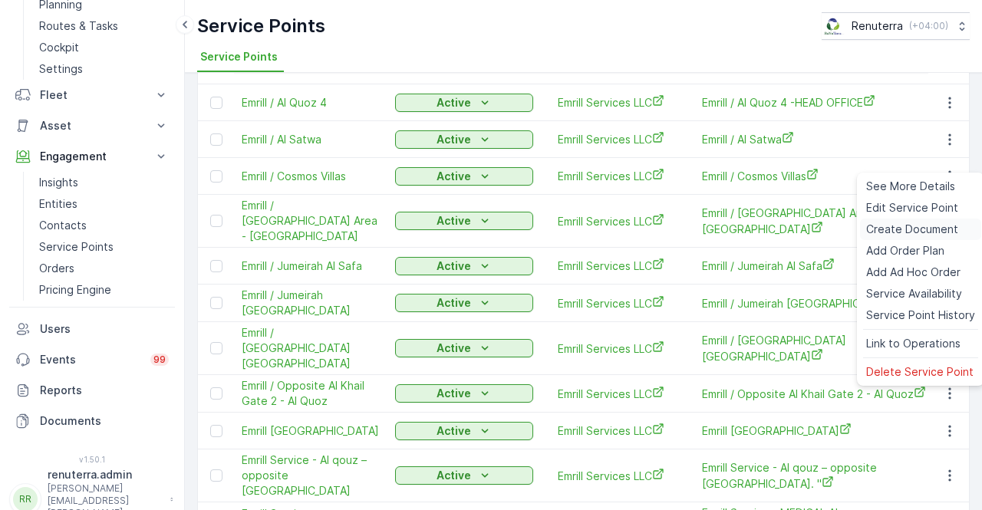
click at [911, 231] on span "Create Document" at bounding box center [912, 229] width 92 height 15
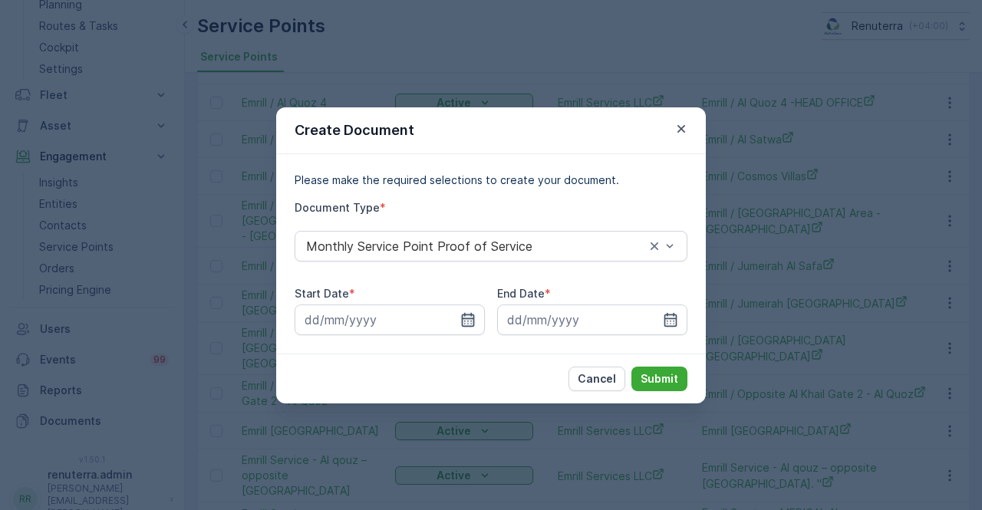
click at [472, 318] on icon "button" at bounding box center [468, 319] width 13 height 14
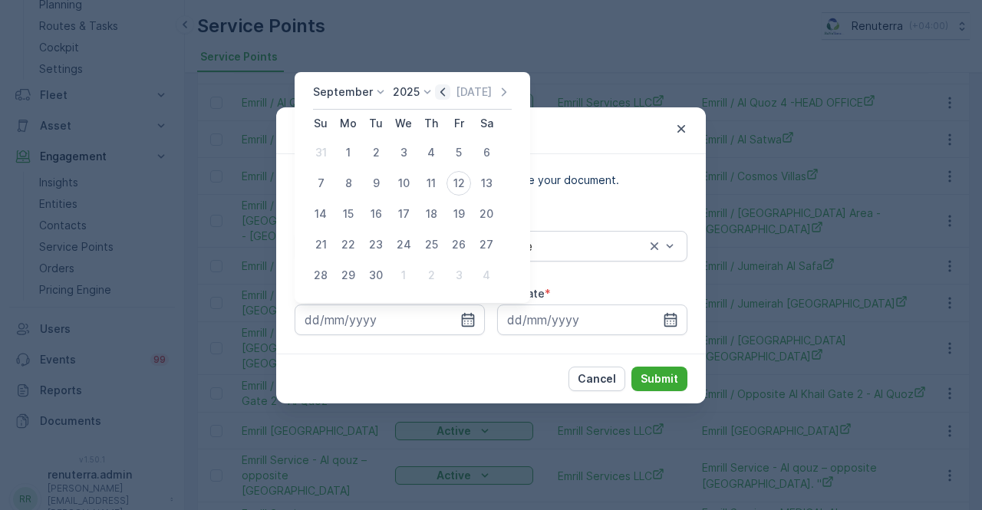
click at [439, 89] on icon "button" at bounding box center [442, 91] width 15 height 15
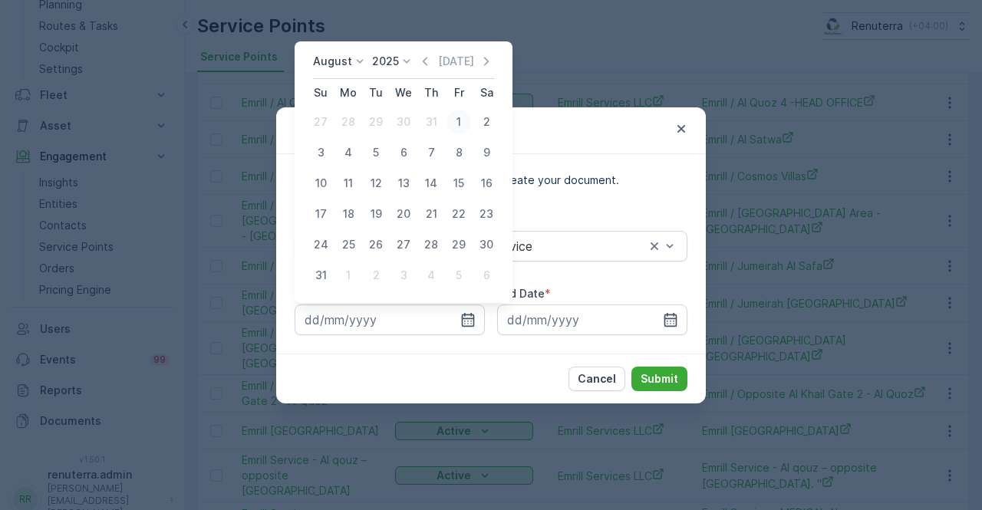
click at [456, 127] on div "1" at bounding box center [458, 122] width 25 height 25
type input "01.08.2025"
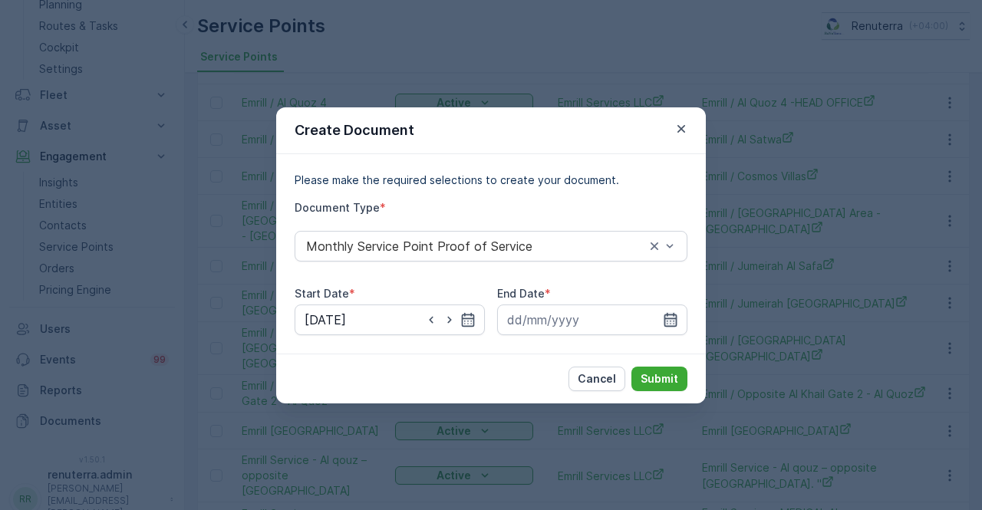
click at [672, 322] on icon "button" at bounding box center [670, 319] width 15 height 15
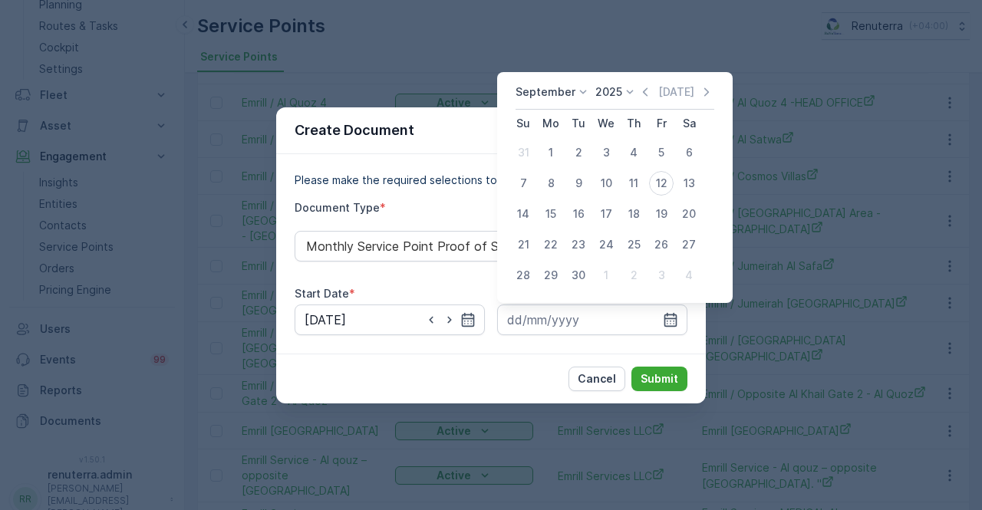
click at [640, 92] on icon "button" at bounding box center [644, 91] width 15 height 15
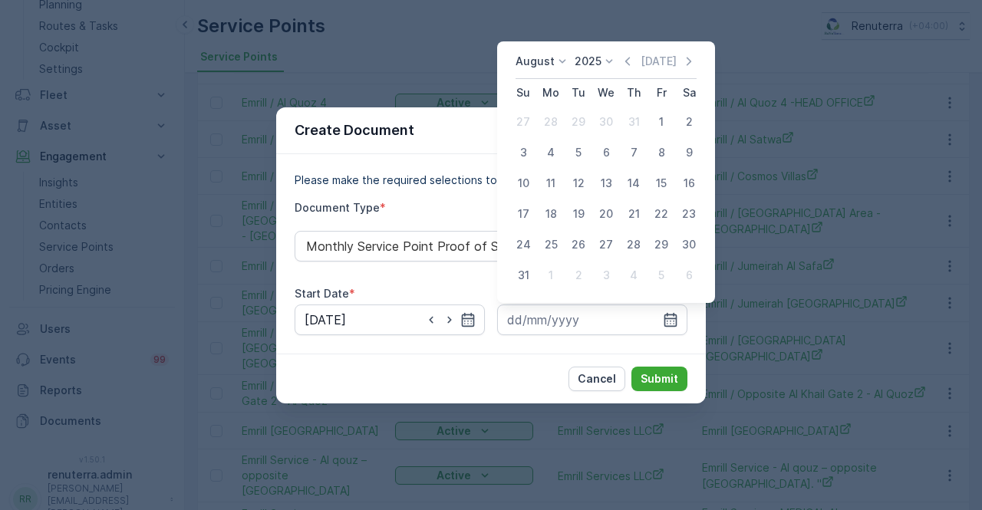
click at [517, 275] on div "31" at bounding box center [523, 275] width 25 height 25
type input "31.08.2025"
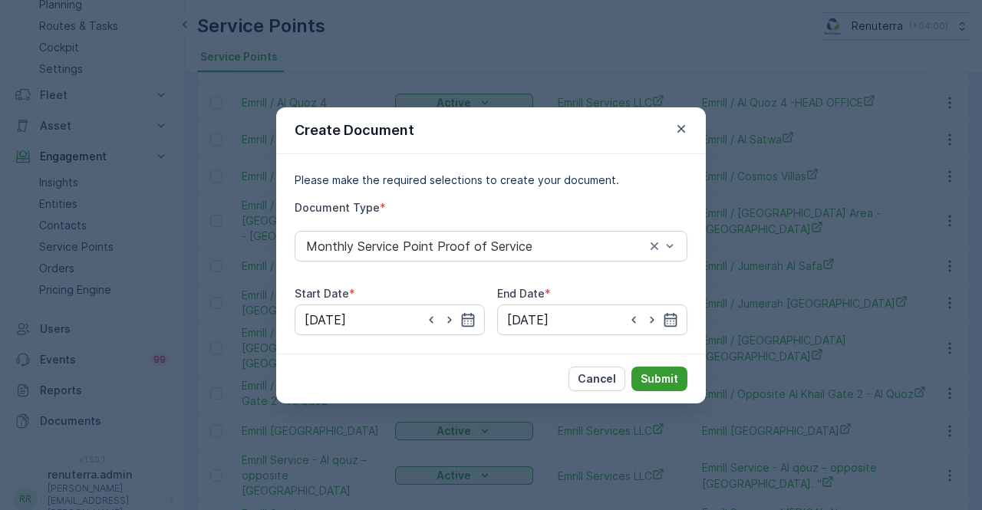
click at [678, 376] on button "Submit" at bounding box center [659, 379] width 56 height 25
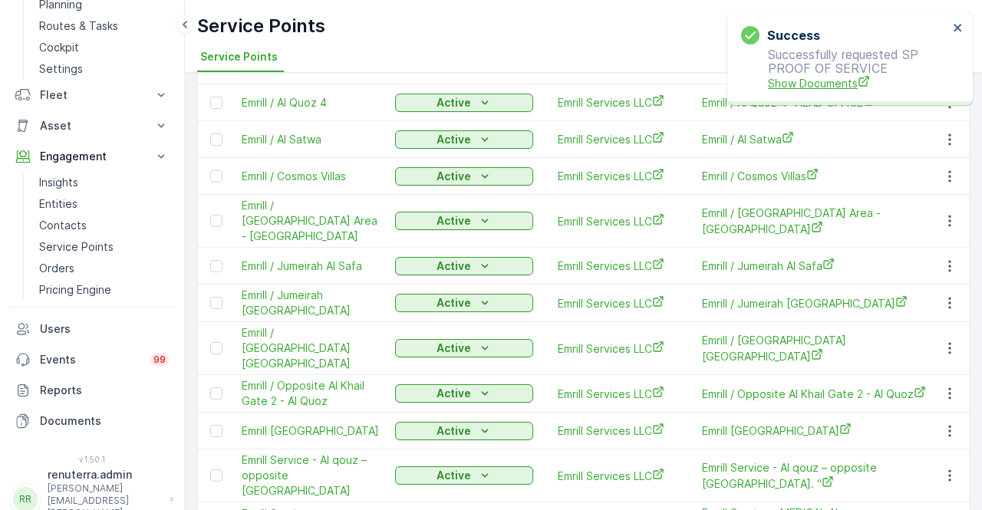
click at [821, 85] on span "Show Documents" at bounding box center [858, 83] width 180 height 16
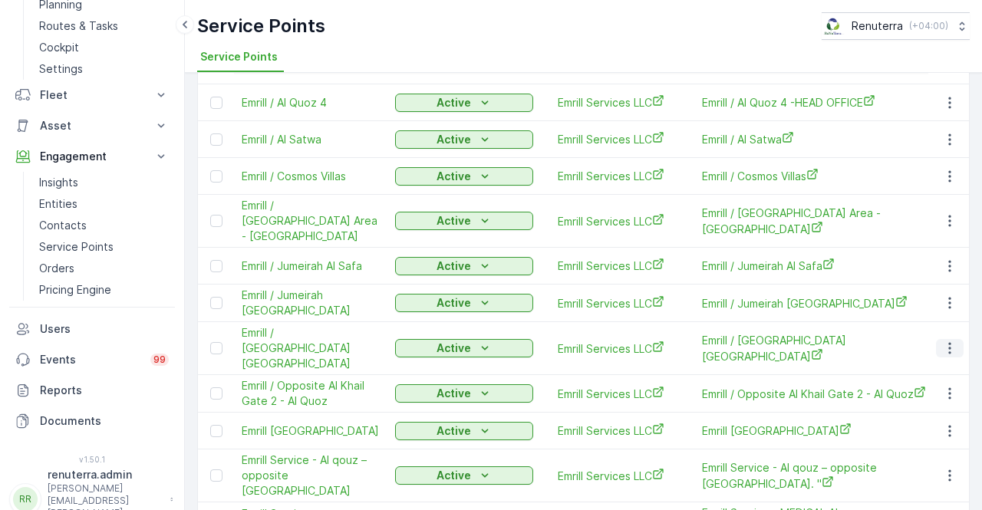
click at [948, 343] on icon "button" at bounding box center [949, 349] width 2 height 12
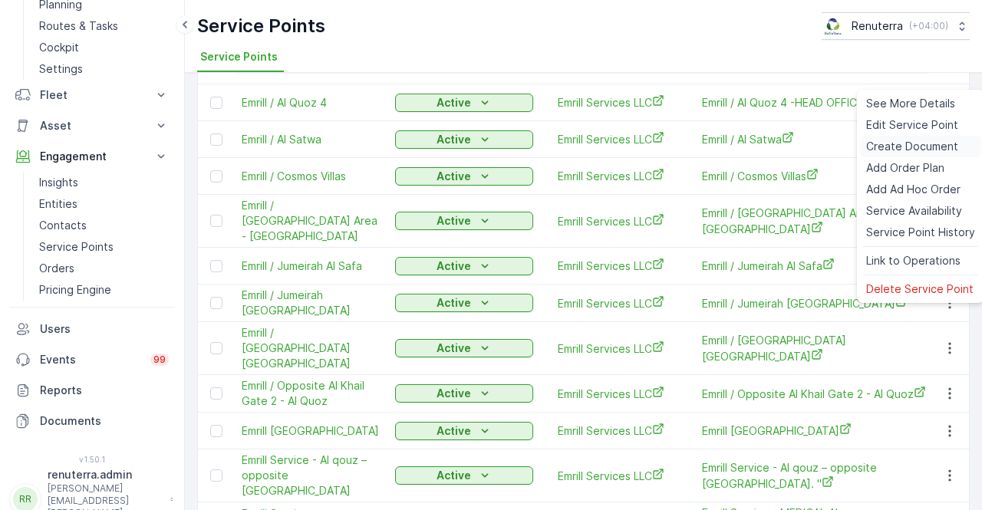
click at [886, 150] on span "Create Document" at bounding box center [912, 146] width 92 height 15
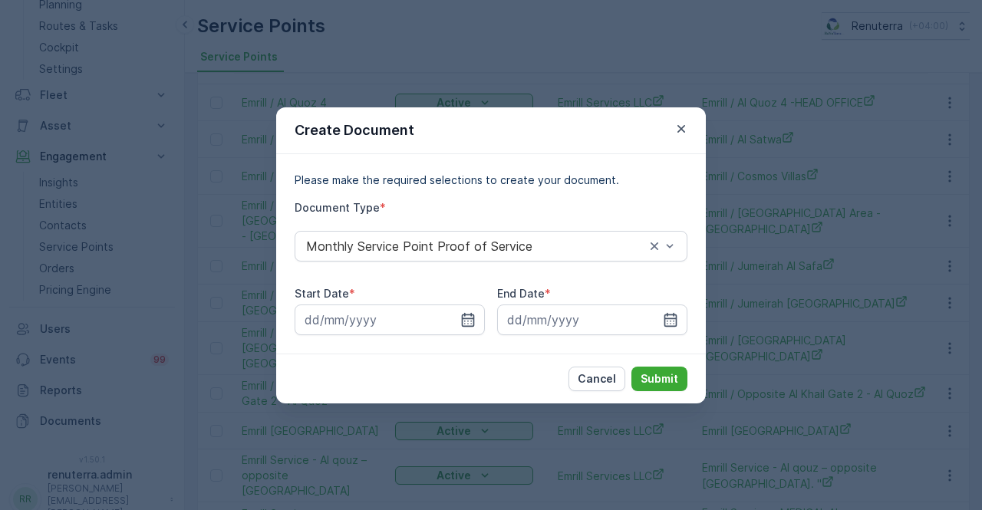
drag, startPoint x: 472, startPoint y: 320, endPoint x: 471, endPoint y: 335, distance: 15.4
click at [472, 318] on icon "button" at bounding box center [467, 319] width 15 height 15
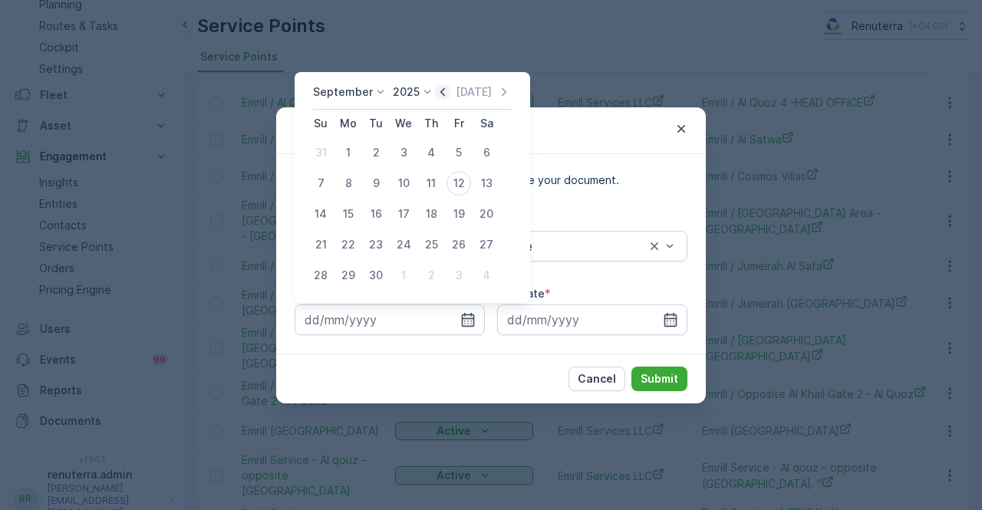
click at [439, 85] on icon "button" at bounding box center [442, 91] width 15 height 15
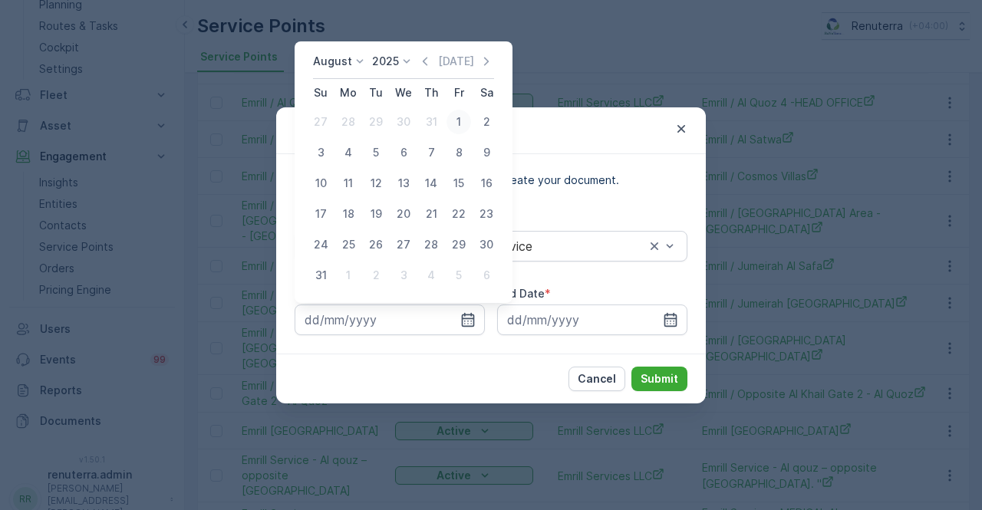
click at [458, 122] on div "1" at bounding box center [458, 122] width 25 height 25
type input "01.08.2025"
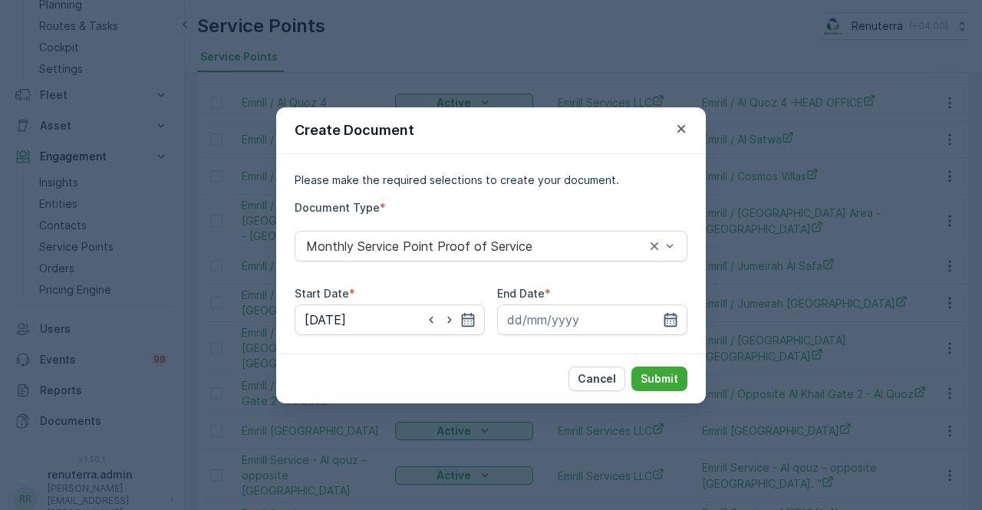
click at [667, 313] on icon "button" at bounding box center [670, 319] width 13 height 14
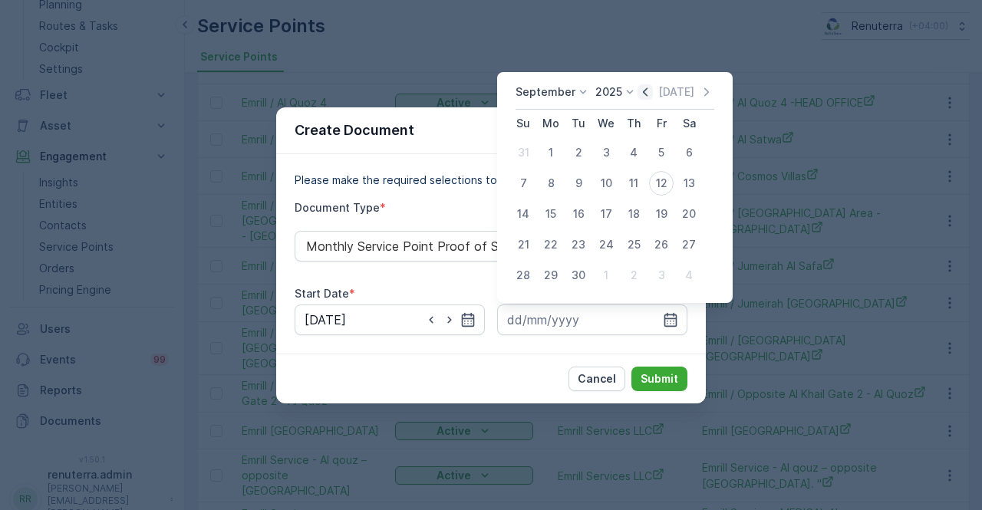
click at [643, 95] on icon "button" at bounding box center [645, 91] width 5 height 8
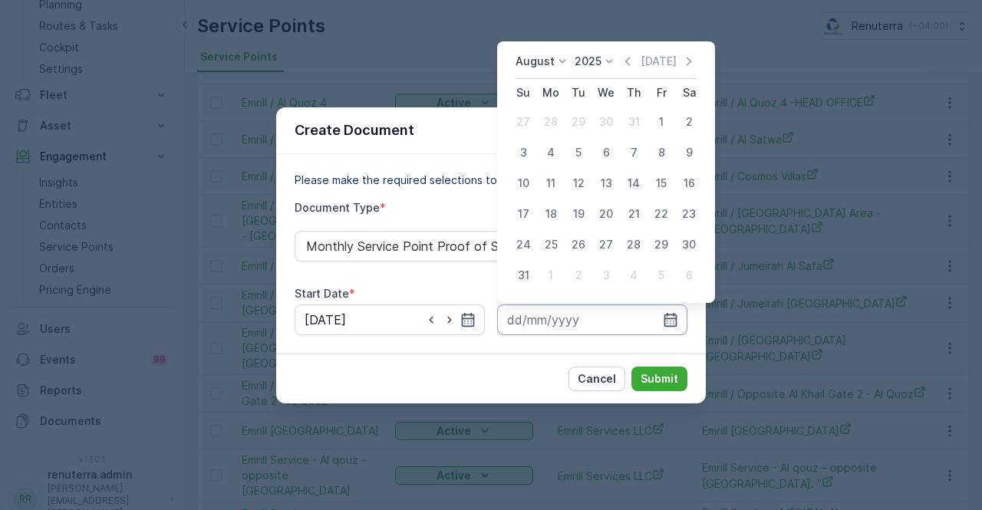
drag, startPoint x: 518, startPoint y: 274, endPoint x: 578, endPoint y: 329, distance: 81.4
click at [520, 275] on div "31" at bounding box center [523, 275] width 25 height 25
type input "31.08.2025"
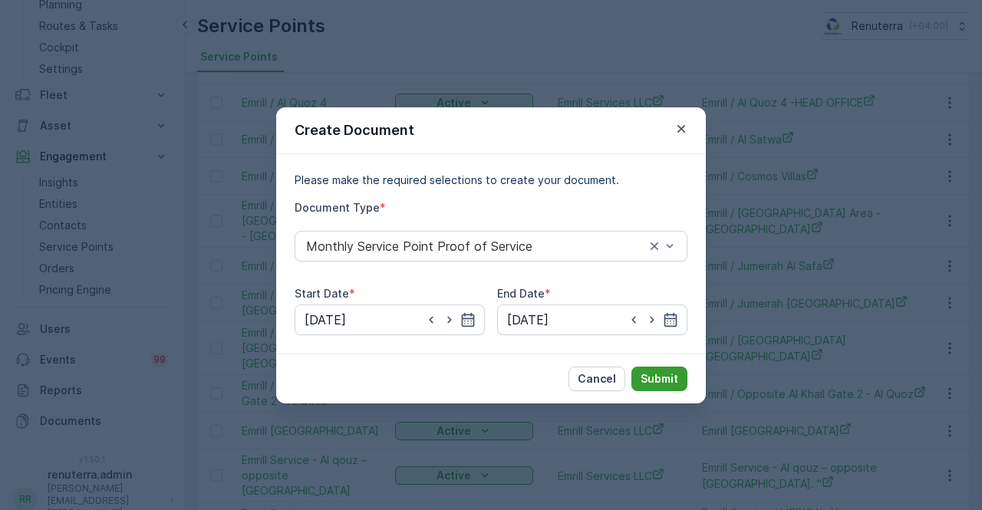
click at [654, 372] on p "Submit" at bounding box center [659, 378] width 38 height 15
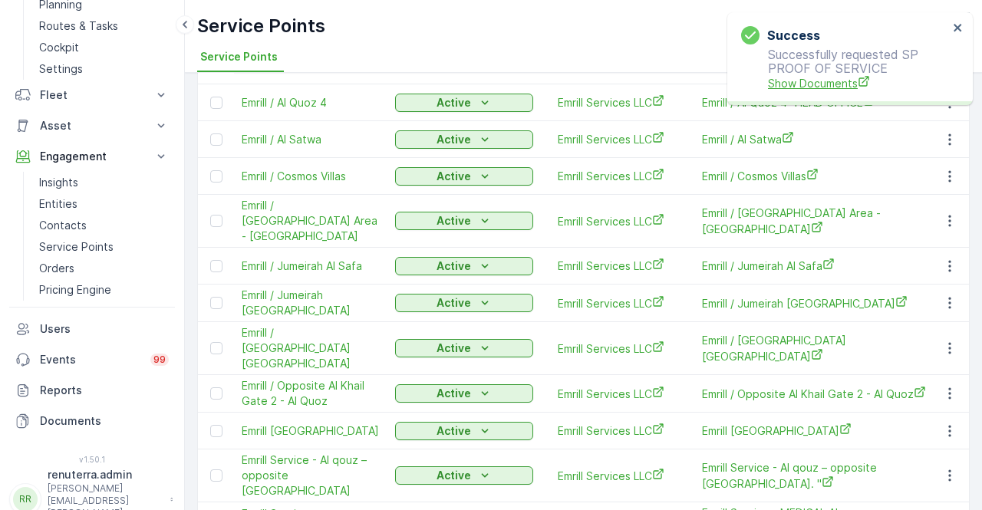
click at [833, 84] on span "Show Documents" at bounding box center [858, 83] width 180 height 16
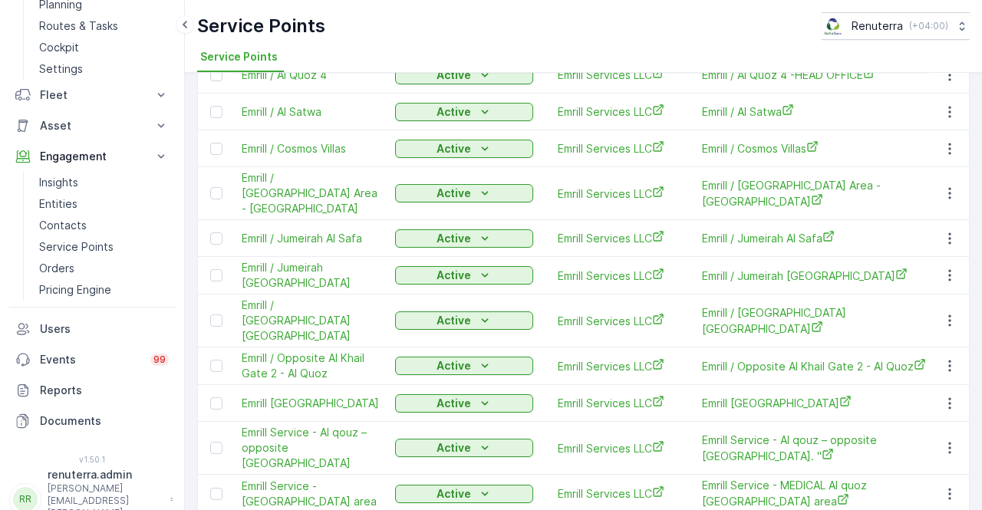
scroll to position [380, 0]
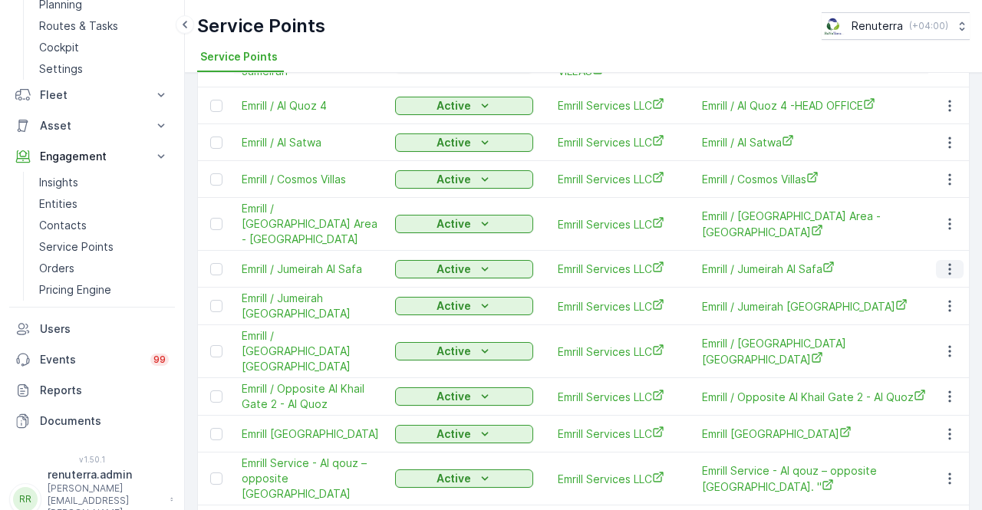
click at [953, 262] on icon "button" at bounding box center [949, 269] width 15 height 15
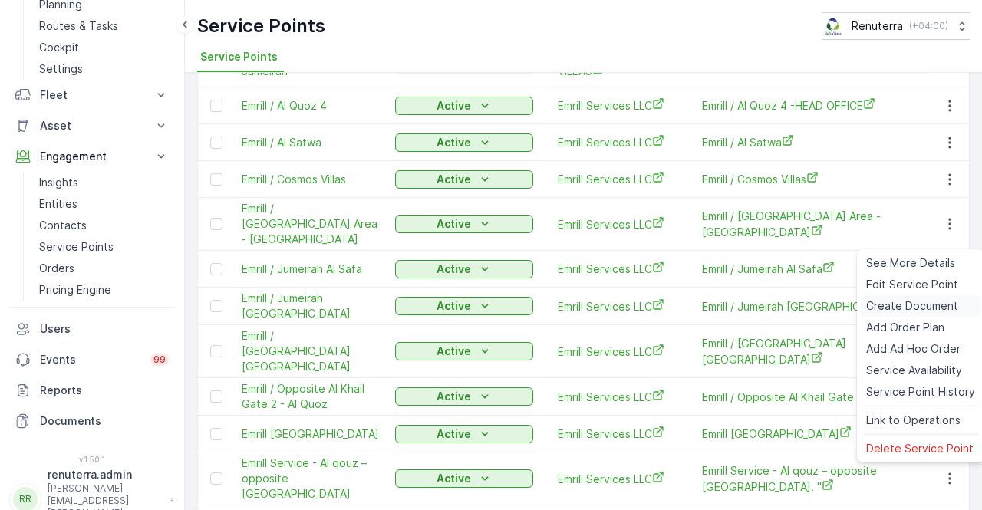
click at [891, 305] on span "Create Document" at bounding box center [912, 305] width 92 height 15
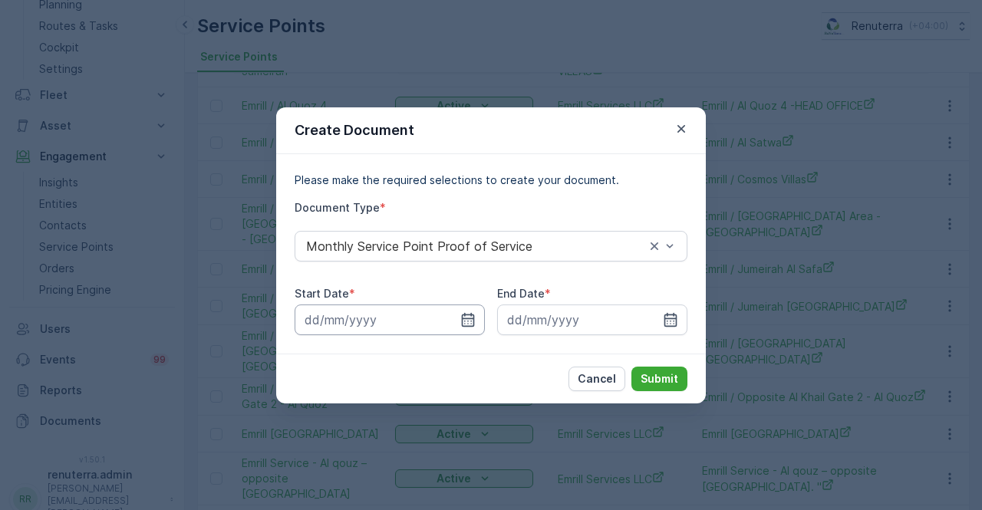
click at [477, 324] on input at bounding box center [390, 320] width 190 height 31
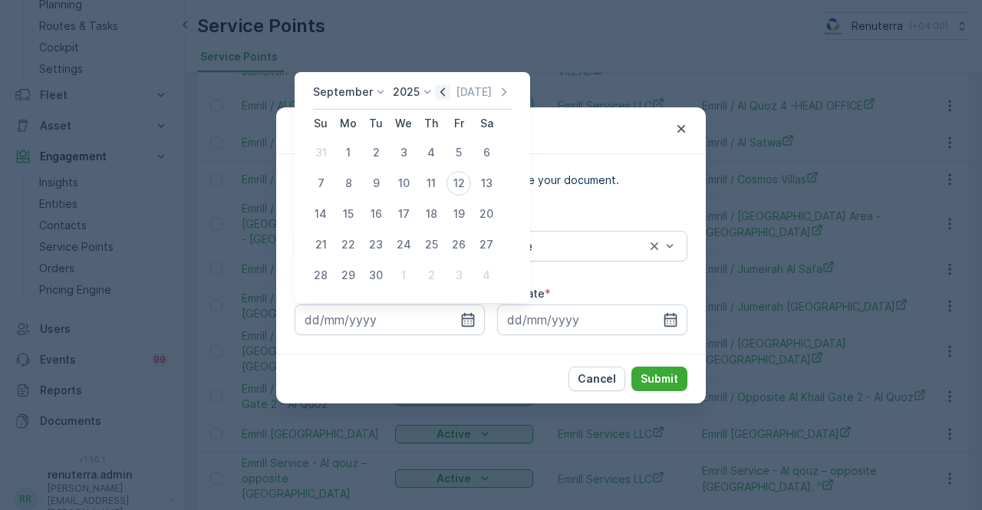
click at [442, 94] on icon "button" at bounding box center [442, 91] width 15 height 15
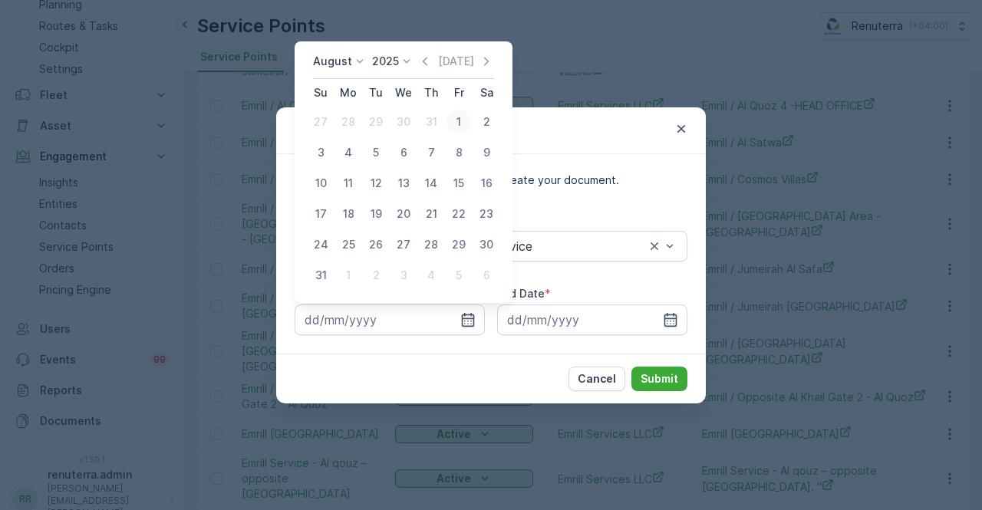
click at [461, 122] on div "1" at bounding box center [458, 122] width 25 height 25
type input "01.08.2025"
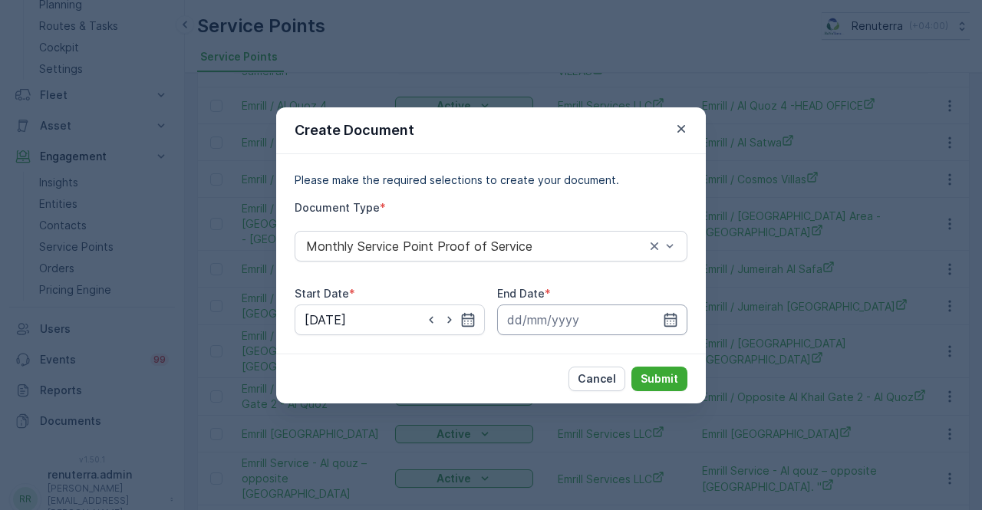
drag, startPoint x: 673, startPoint y: 318, endPoint x: 668, endPoint y: 307, distance: 12.4
click at [672, 315] on icon "button" at bounding box center [670, 319] width 15 height 15
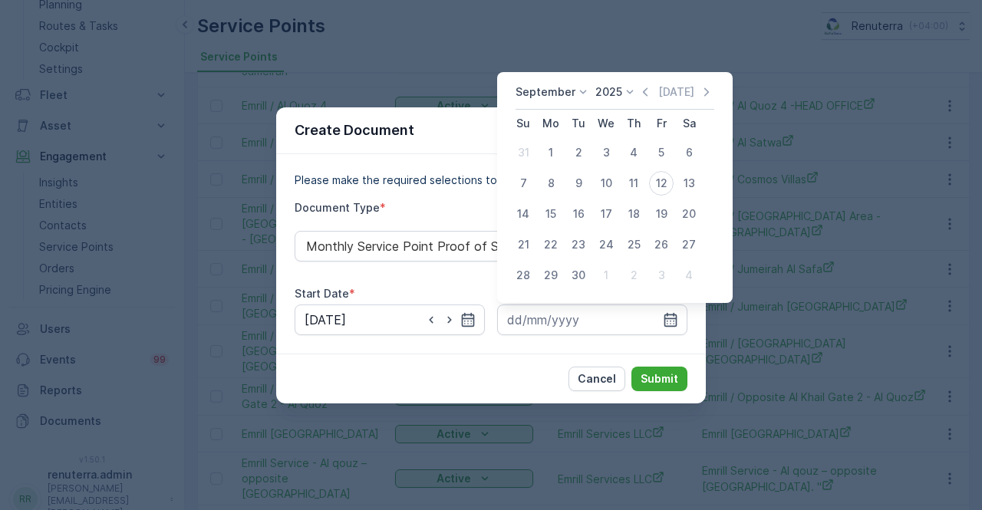
drag, startPoint x: 644, startPoint y: 87, endPoint x: 633, endPoint y: 98, distance: 16.3
click at [641, 87] on icon "button" at bounding box center [644, 91] width 15 height 15
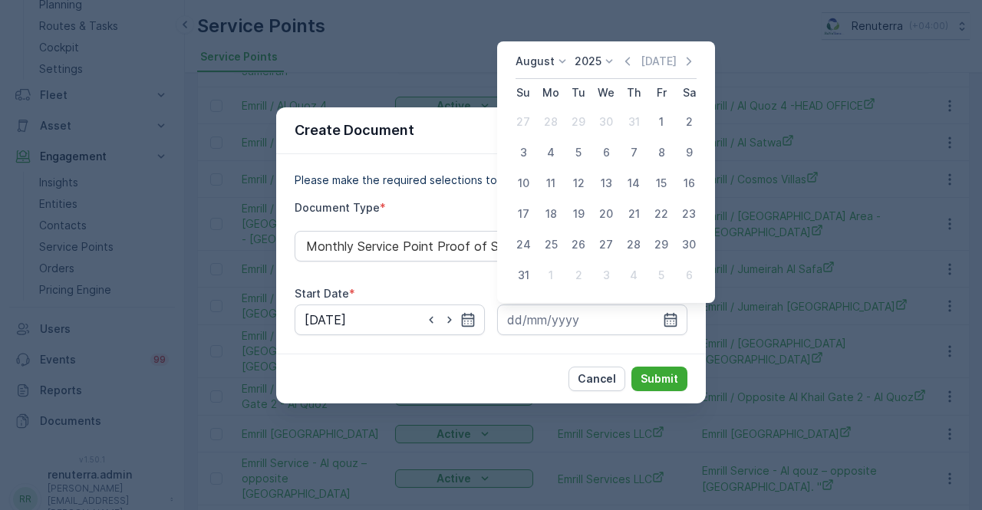
drag, startPoint x: 519, startPoint y: 274, endPoint x: 543, endPoint y: 303, distance: 38.1
click at [519, 276] on div "31" at bounding box center [523, 275] width 25 height 25
type input "31.08.2025"
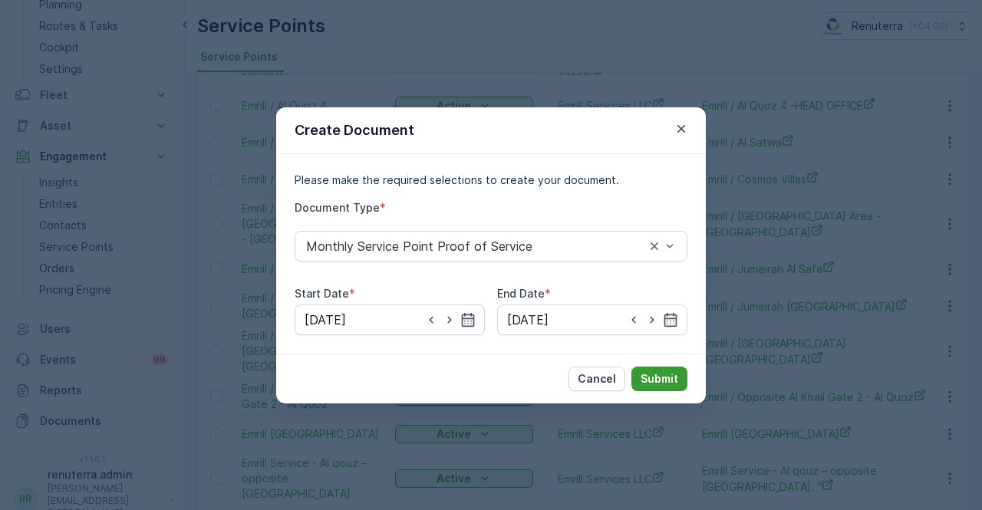
click at [654, 378] on p "Submit" at bounding box center [659, 378] width 38 height 15
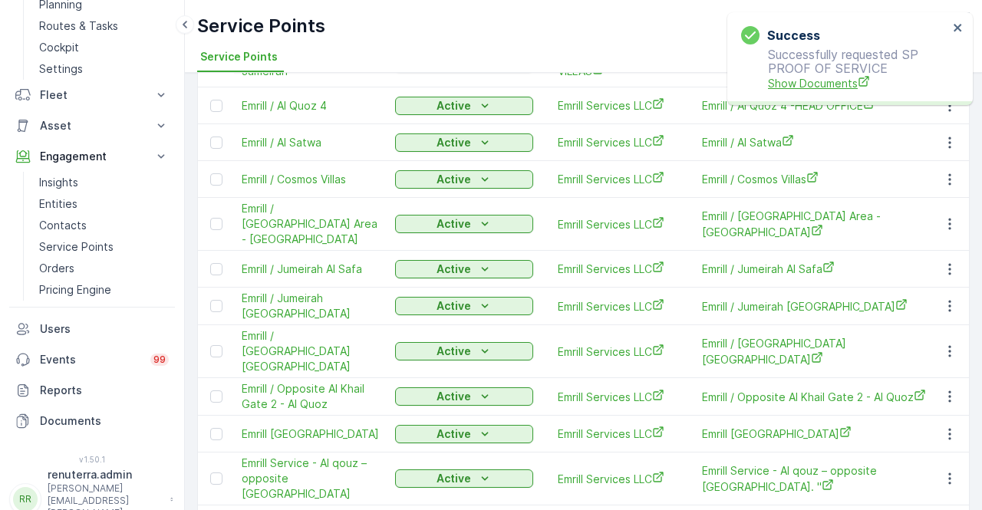
click at [815, 84] on span "Show Documents" at bounding box center [858, 83] width 180 height 16
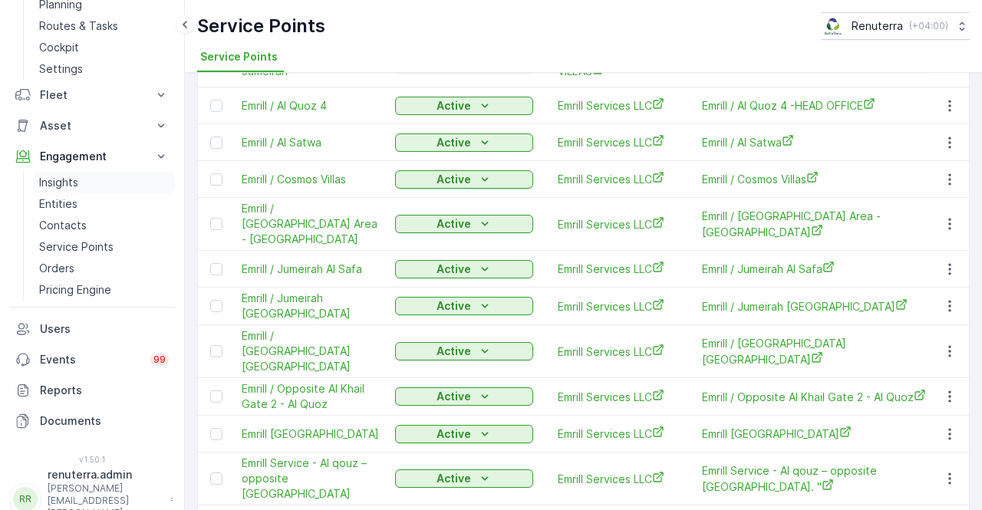
click at [66, 182] on p "Insights" at bounding box center [58, 182] width 39 height 15
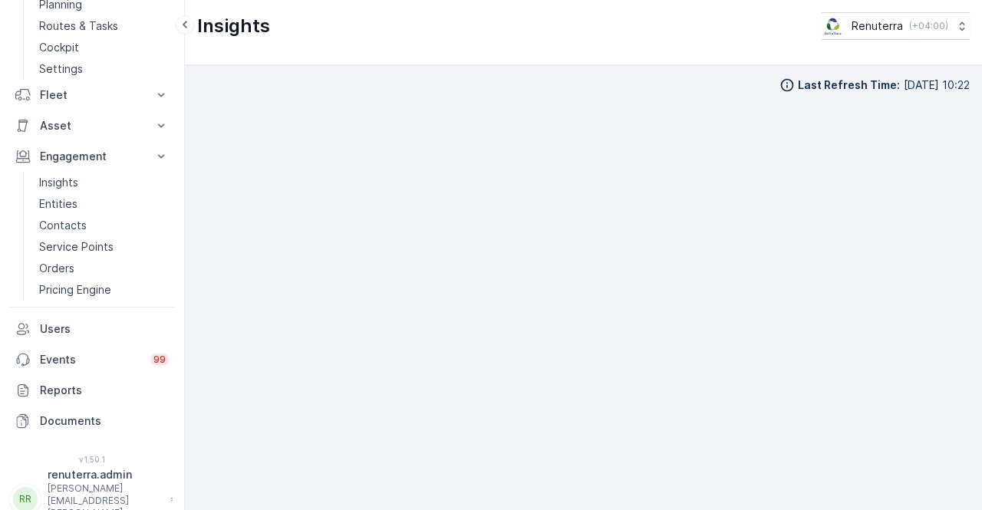
scroll to position [11, 0]
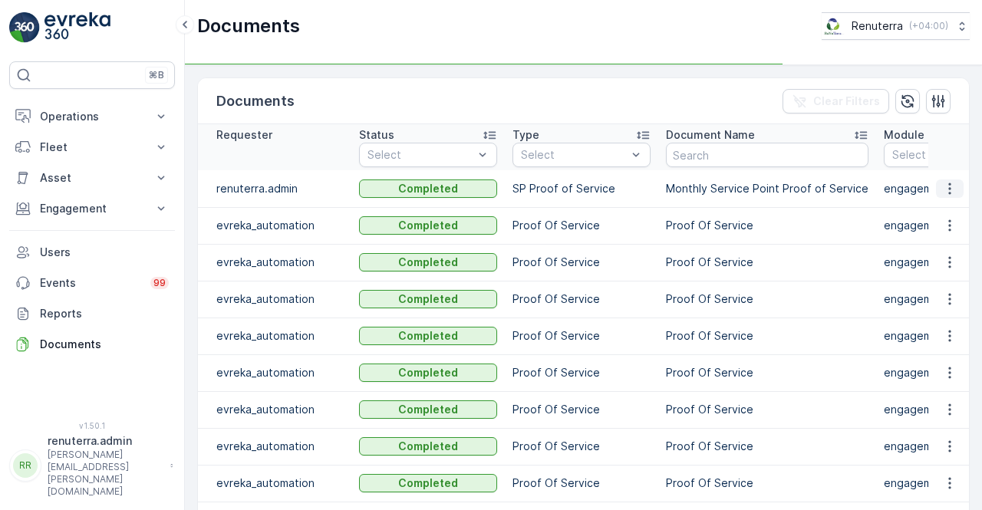
click at [948, 188] on icon "button" at bounding box center [949, 189] width 2 height 12
click at [947, 208] on span "See Details" at bounding box center [945, 209] width 59 height 15
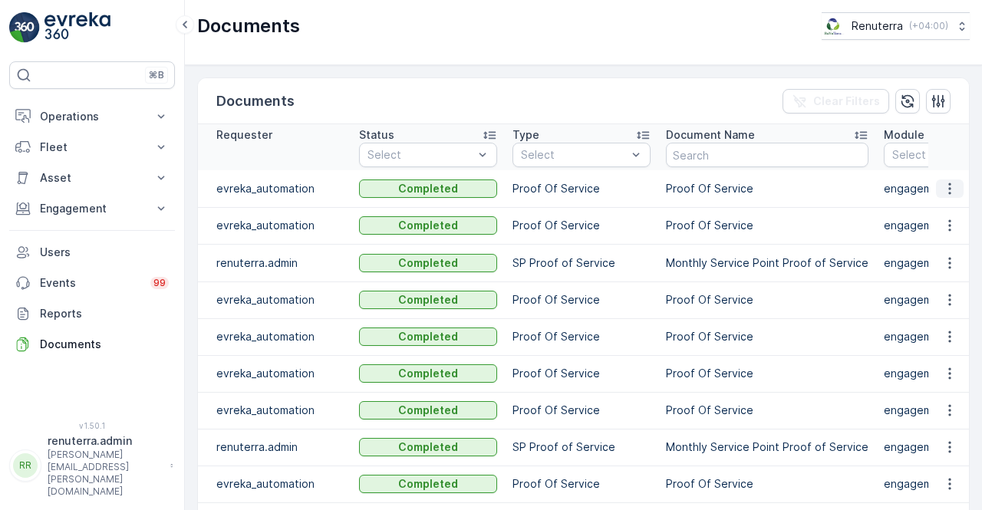
click at [945, 186] on icon "button" at bounding box center [949, 188] width 15 height 15
click at [947, 207] on span "See Details" at bounding box center [945, 209] width 59 height 15
click at [791, 260] on p "Monthly Service Point Proof of Service" at bounding box center [767, 262] width 202 height 15
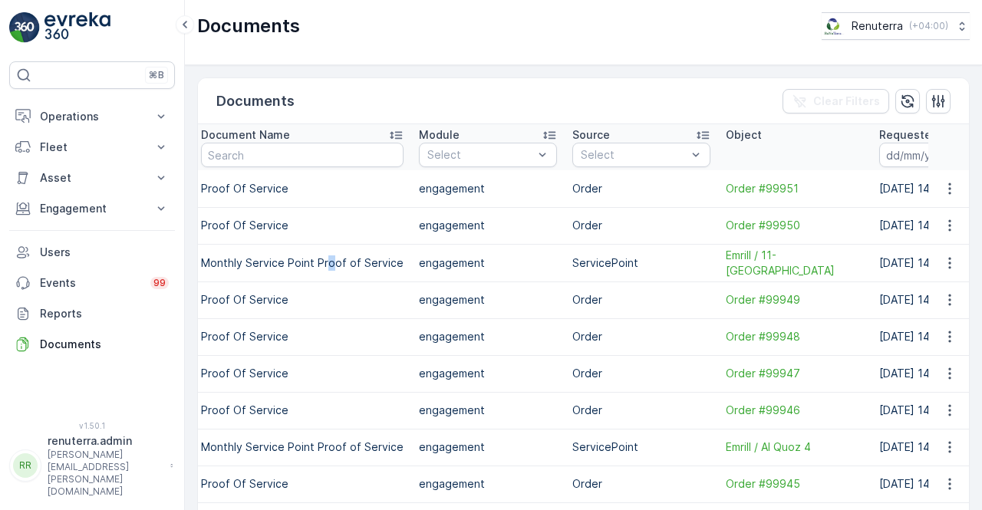
scroll to position [0, 641]
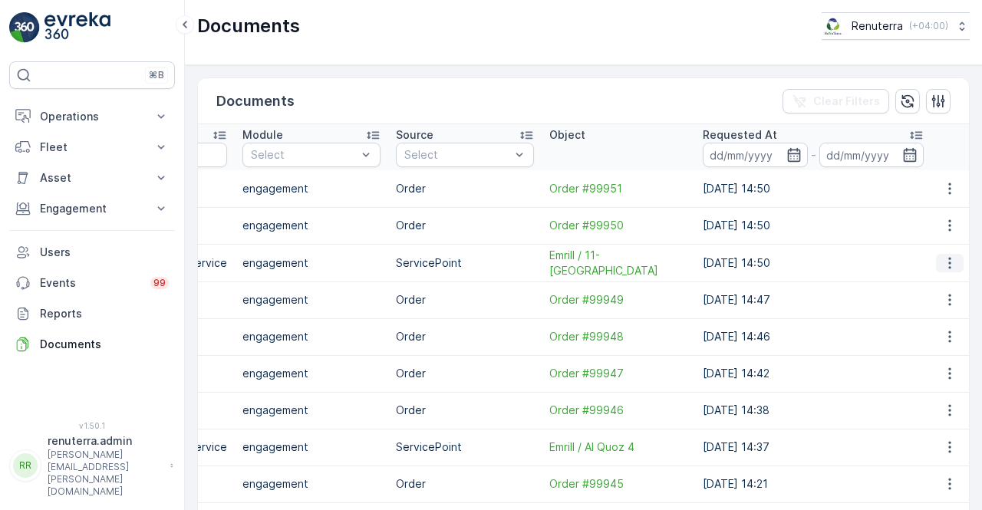
click at [946, 260] on icon "button" at bounding box center [949, 262] width 15 height 15
click at [927, 282] on span "See Details" at bounding box center [945, 283] width 59 height 15
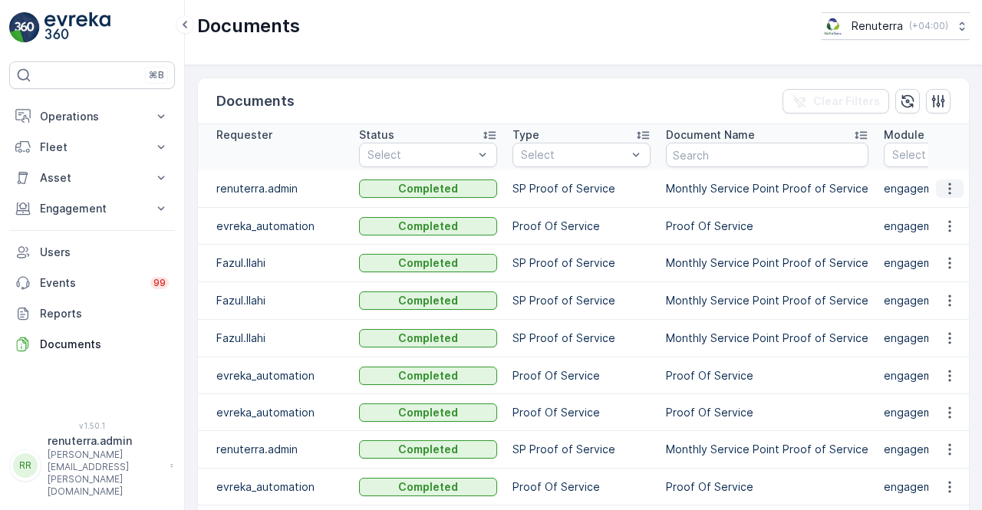
click at [936, 186] on button "button" at bounding box center [950, 188] width 28 height 18
click at [942, 191] on icon "button" at bounding box center [949, 188] width 15 height 15
click at [936, 209] on span "See Details" at bounding box center [945, 209] width 59 height 15
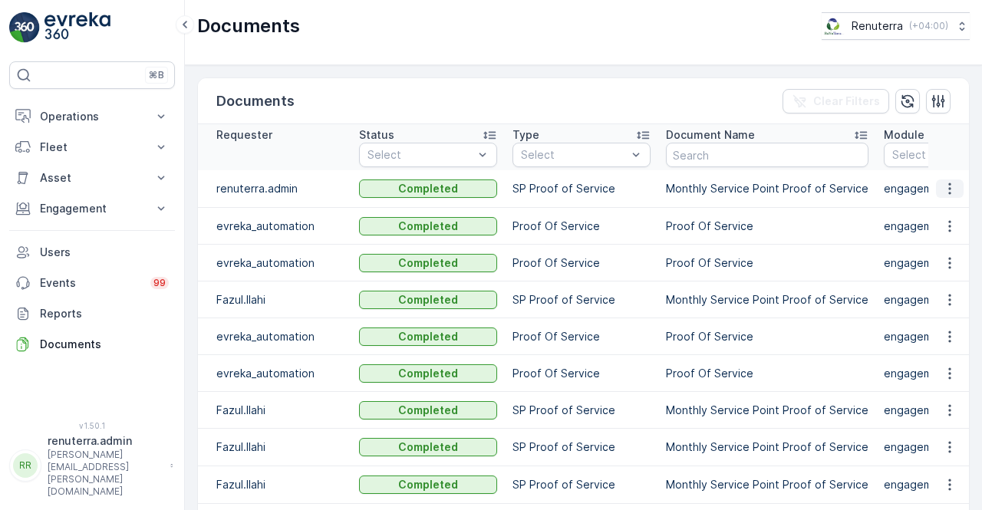
drag, startPoint x: 942, startPoint y: 186, endPoint x: 937, endPoint y: 195, distance: 9.6
click at [942, 189] on icon "button" at bounding box center [949, 188] width 15 height 15
click at [935, 203] on span "See Details" at bounding box center [945, 209] width 59 height 15
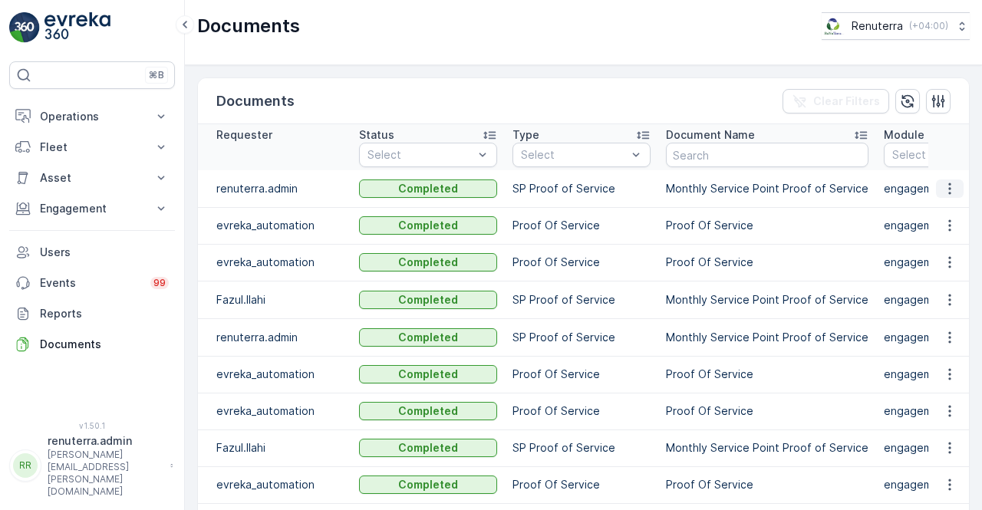
click at [947, 195] on icon "button" at bounding box center [949, 188] width 15 height 15
click at [950, 209] on span "See Details" at bounding box center [945, 209] width 59 height 15
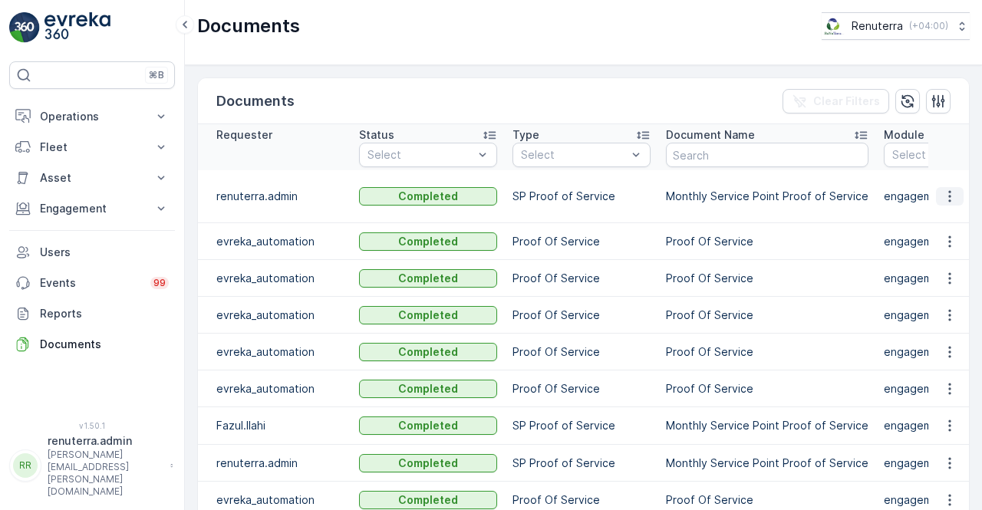
click at [943, 189] on icon "button" at bounding box center [949, 196] width 15 height 15
click at [938, 211] on span "See Details" at bounding box center [945, 209] width 59 height 15
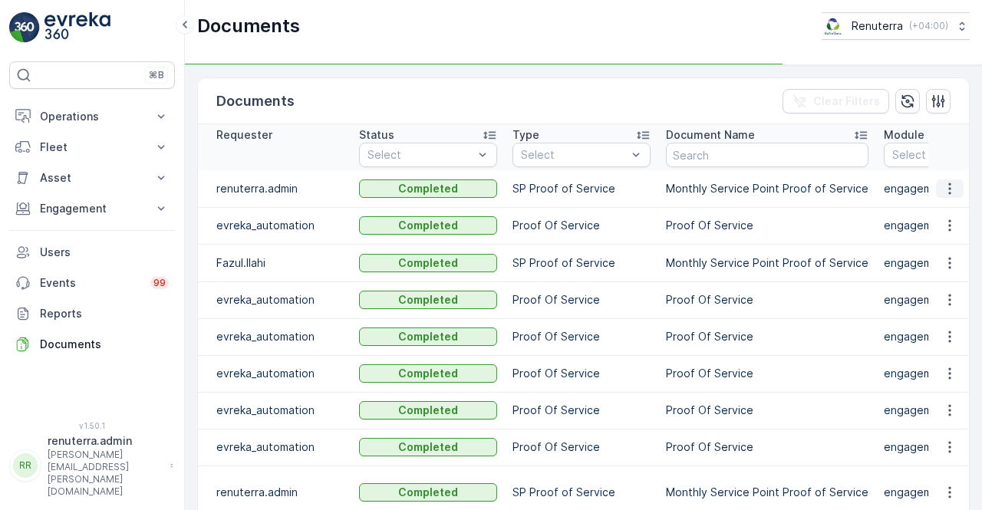
click at [950, 192] on icon "button" at bounding box center [949, 188] width 15 height 15
click at [936, 215] on span "See Details" at bounding box center [945, 209] width 59 height 15
